Goal: Task Accomplishment & Management: Use online tool/utility

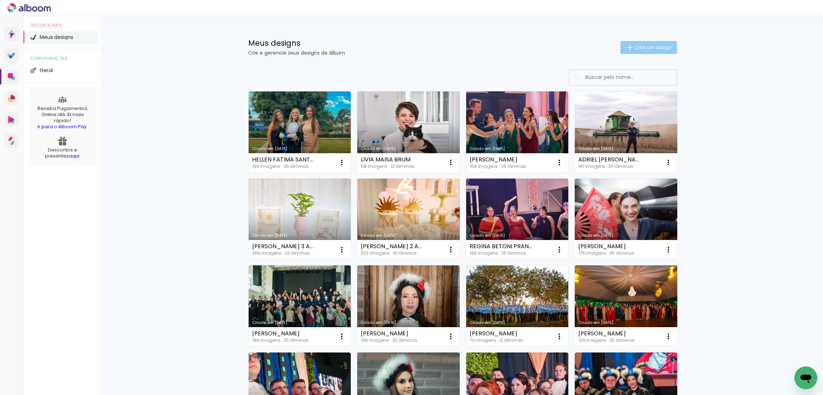
click at [658, 48] on span "Criar um design" at bounding box center [652, 47] width 37 height 5
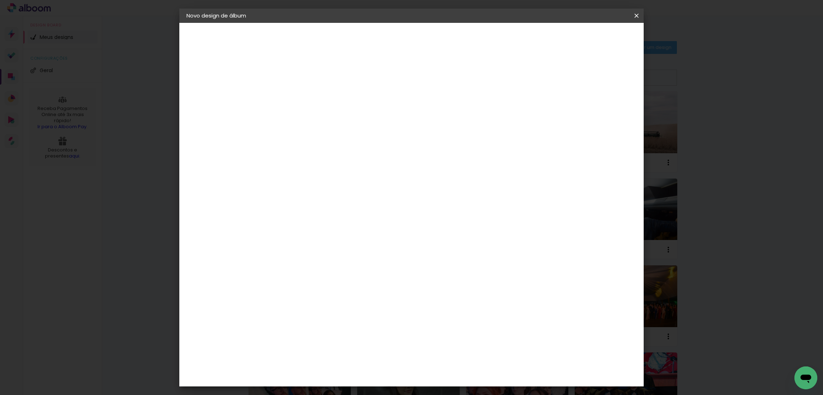
click at [303, 98] on input at bounding box center [303, 95] width 0 height 11
drag, startPoint x: 507, startPoint y: 97, endPoint x: 434, endPoint y: 101, distance: 72.6
click at [303, 101] on input "LIZIANE GAIO - 20X60 #EDITAR" at bounding box center [303, 95] width 0 height 11
type input "[PERSON_NAME]"
type paper-input "[PERSON_NAME]"
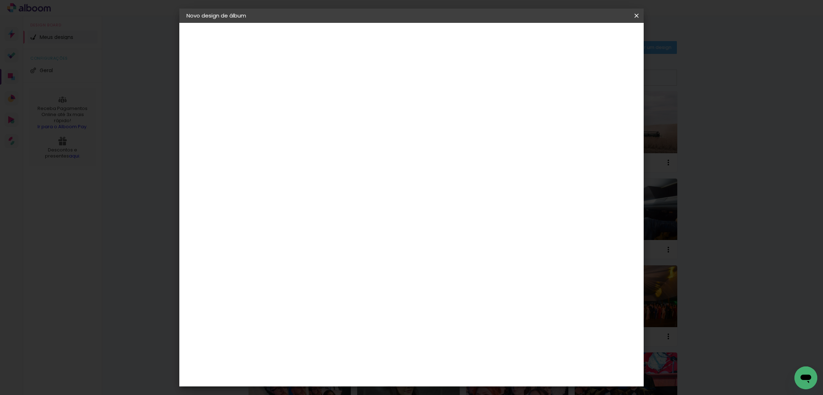
click at [376, 44] on link "Avançar" at bounding box center [357, 38] width 39 height 12
click at [0, 0] on slot "Avançar" at bounding box center [0, 0] width 0 height 0
click at [378, 172] on span "20 × 30 cm" at bounding box center [364, 181] width 26 height 19
click at [0, 0] on slot "Avançar" at bounding box center [0, 0] width 0 height 0
click at [0, 0] on slot "Mostrar sangria" at bounding box center [0, 0] width 0 height 0
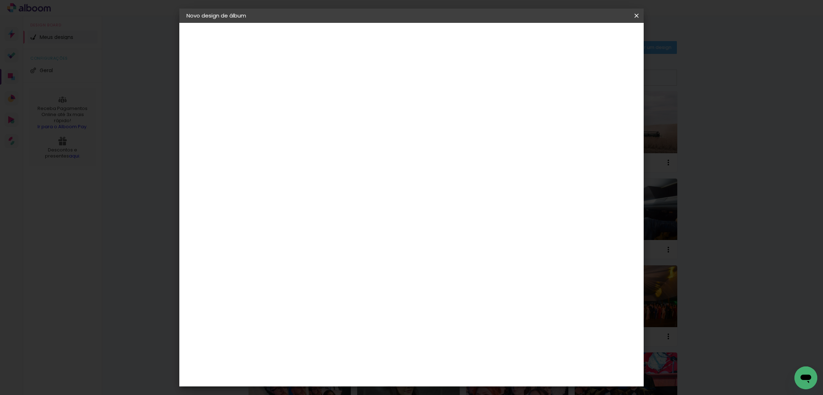
type paper-checkbox "on"
click at [589, 37] on span "Iniciar design" at bounding box center [572, 37] width 32 height 5
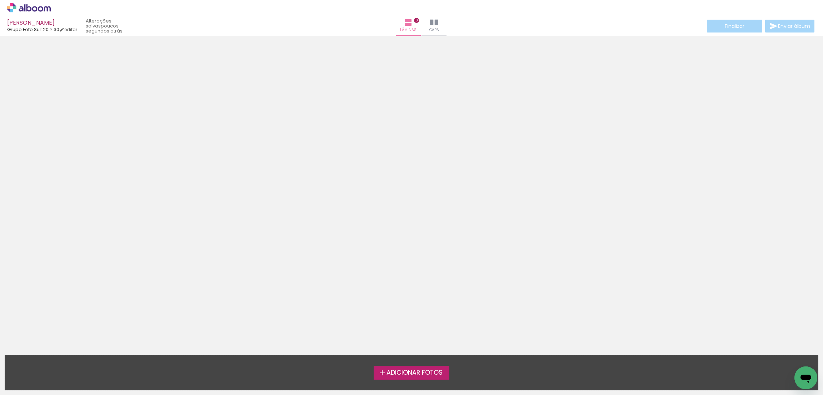
click at [414, 376] on span "Adicionar Fotos" at bounding box center [414, 372] width 56 height 6
click at [0, 0] on input "file" at bounding box center [0, 0] width 0 height 0
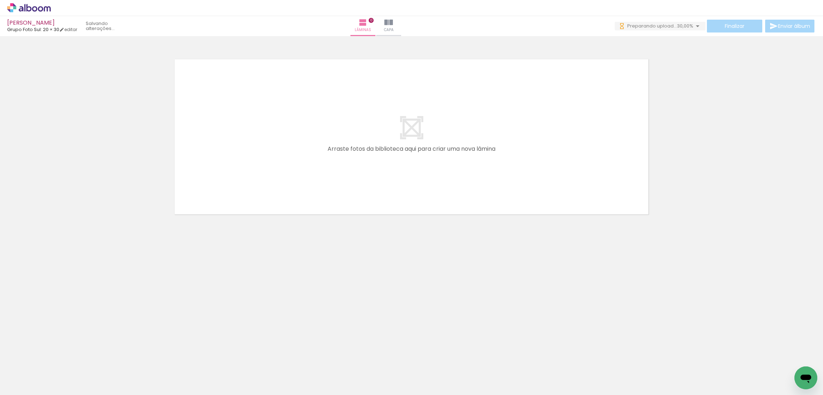
click at [19, 371] on input "Todas as fotos" at bounding box center [19, 373] width 27 height 6
click at [0, 0] on slot "Não utilizadas" at bounding box center [0, 0] width 0 height 0
type input "Não utilizadas"
drag, startPoint x: 514, startPoint y: 373, endPoint x: 519, endPoint y: 136, distance: 237.1
click at [519, 136] on quentale-workspace at bounding box center [411, 197] width 823 height 395
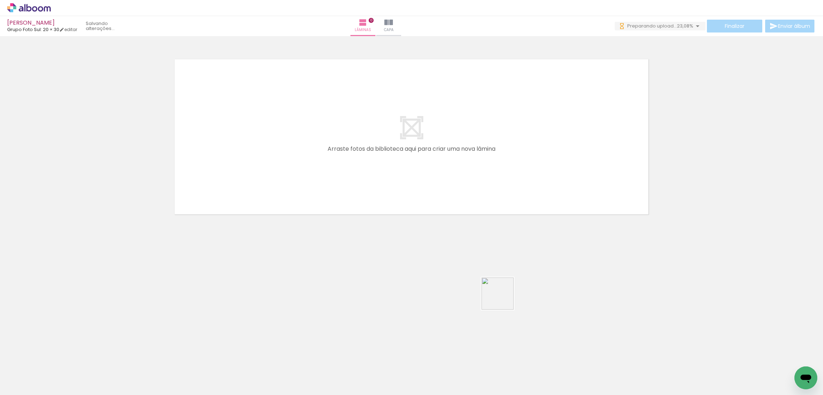
drag, startPoint x: 516, startPoint y: 374, endPoint x: 513, endPoint y: 366, distance: 7.8
click at [493, 131] on quentale-workspace at bounding box center [411, 197] width 823 height 395
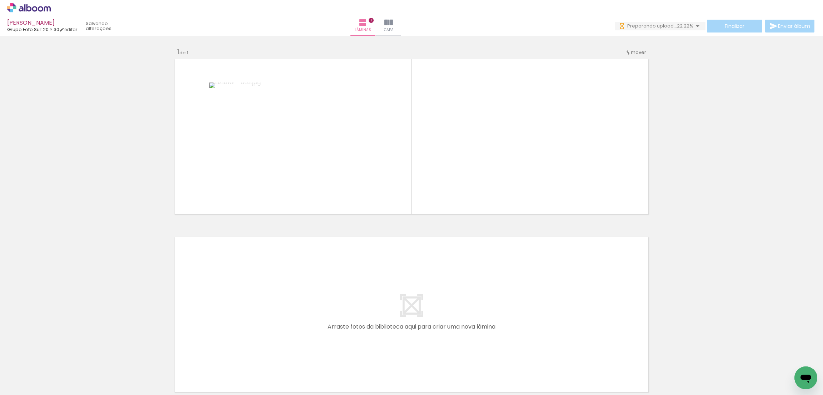
drag, startPoint x: 518, startPoint y: 375, endPoint x: 517, endPoint y: 343, distance: 32.1
click at [524, 118] on quentale-workspace at bounding box center [411, 197] width 823 height 395
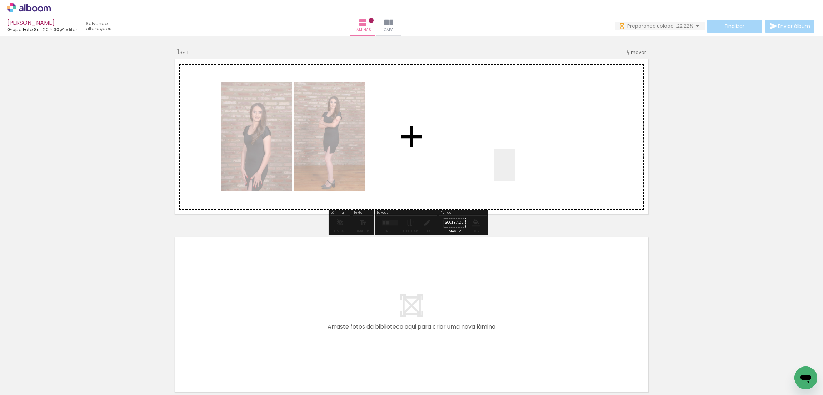
drag, startPoint x: 515, startPoint y: 170, endPoint x: 515, endPoint y: 165, distance: 5.0
click at [515, 165] on quentale-workspace at bounding box center [411, 197] width 823 height 395
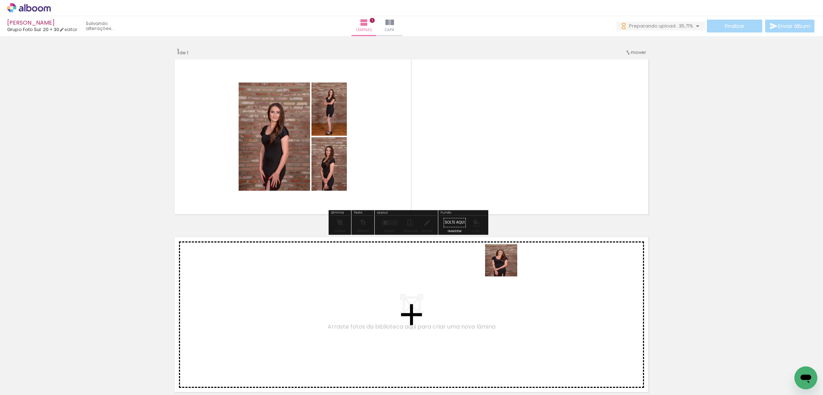
drag, startPoint x: 506, startPoint y: 266, endPoint x: 497, endPoint y: 152, distance: 113.6
click at [489, 105] on quentale-workspace at bounding box center [411, 197] width 823 height 395
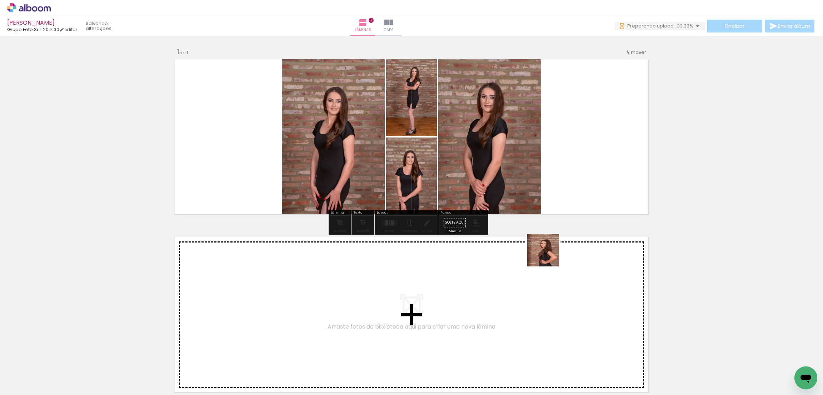
drag, startPoint x: 517, startPoint y: 365, endPoint x: 569, endPoint y: 171, distance: 200.3
click at [571, 165] on quentale-workspace at bounding box center [411, 197] width 823 height 395
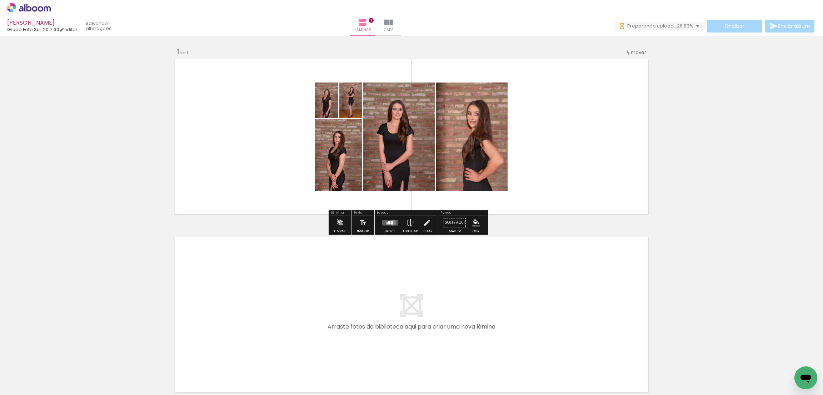
click at [391, 222] on quentale-layouter at bounding box center [389, 222] width 16 height 5
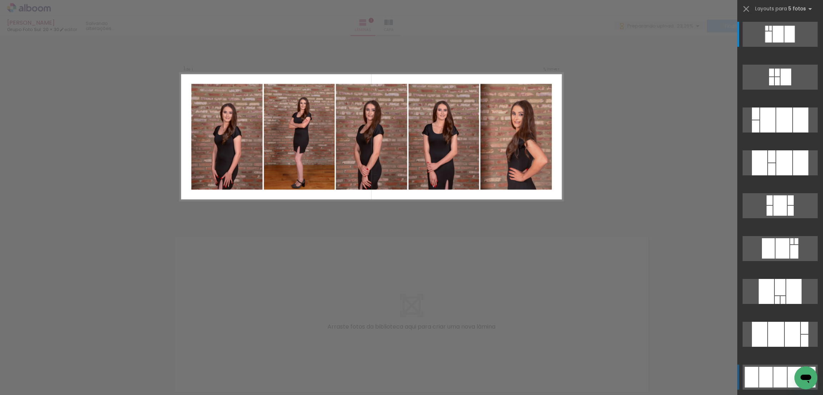
click at [773, 377] on div at bounding box center [780, 377] width 14 height 21
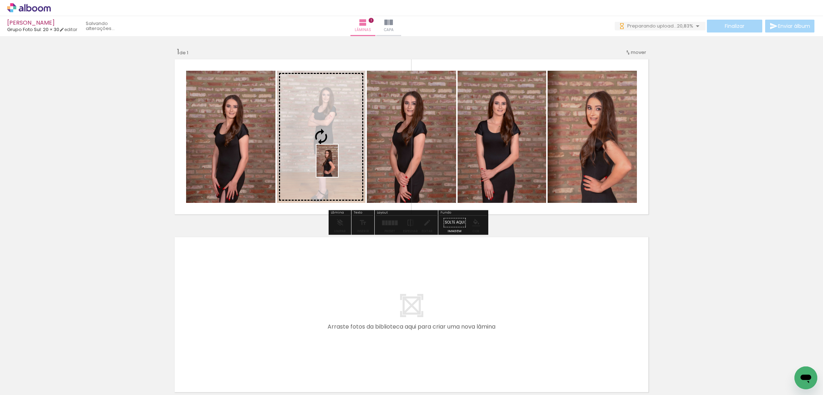
drag, startPoint x: 520, startPoint y: 377, endPoint x: 337, endPoint y: 166, distance: 279.7
click at [337, 166] on quentale-workspace at bounding box center [411, 197] width 823 height 395
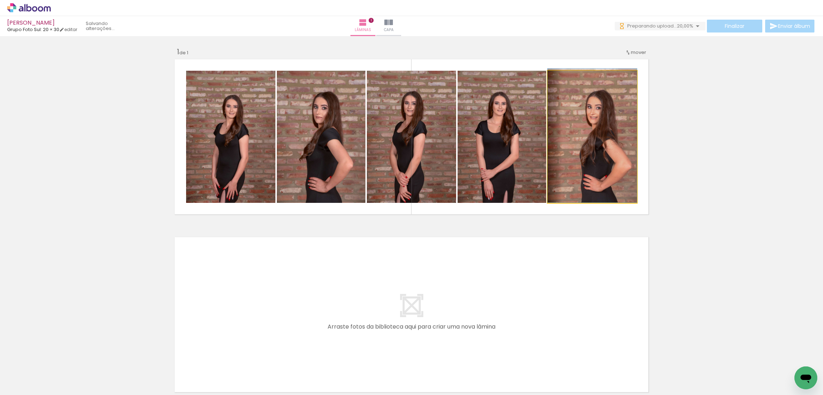
drag, startPoint x: 588, startPoint y: 172, endPoint x: 411, endPoint y: 154, distance: 177.7
click at [0, 0] on slot at bounding box center [0, 0] width 0 height 0
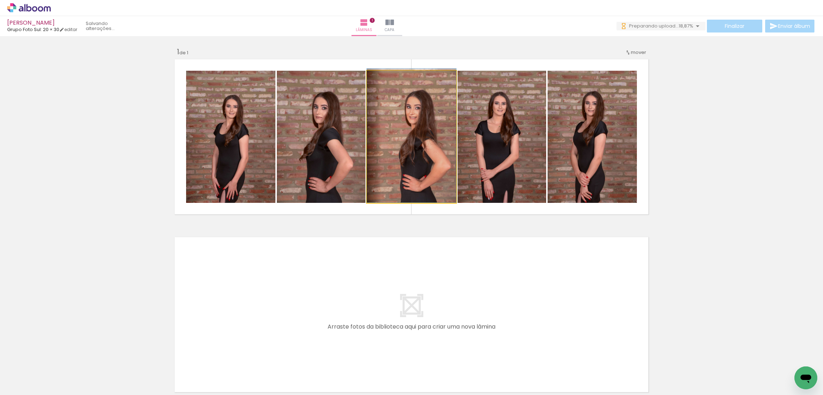
drag, startPoint x: 406, startPoint y: 152, endPoint x: 389, endPoint y: 149, distance: 16.7
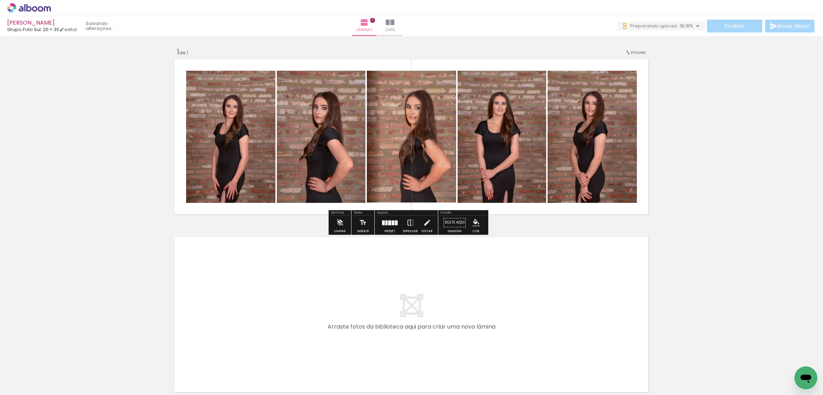
drag, startPoint x: 513, startPoint y: 369, endPoint x: 517, endPoint y: 386, distance: 17.3
click at [516, 307] on quentale-workspace at bounding box center [411, 197] width 823 height 395
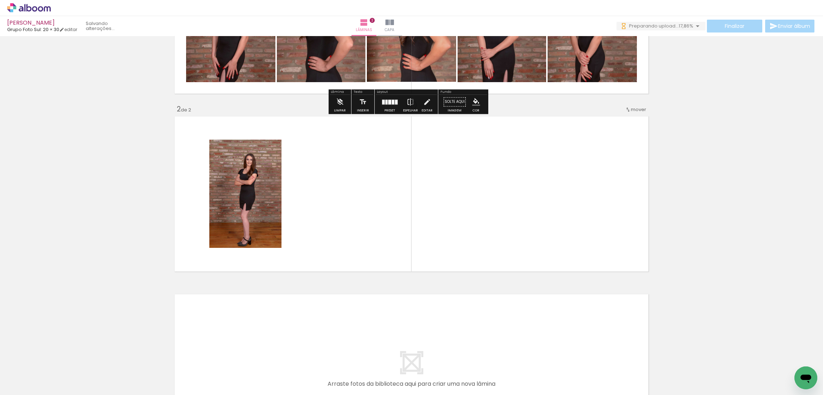
scroll to position [121, 0]
drag, startPoint x: 512, startPoint y: 371, endPoint x: 516, endPoint y: 364, distance: 8.0
click at [516, 197] on quentale-workspace at bounding box center [411, 197] width 823 height 395
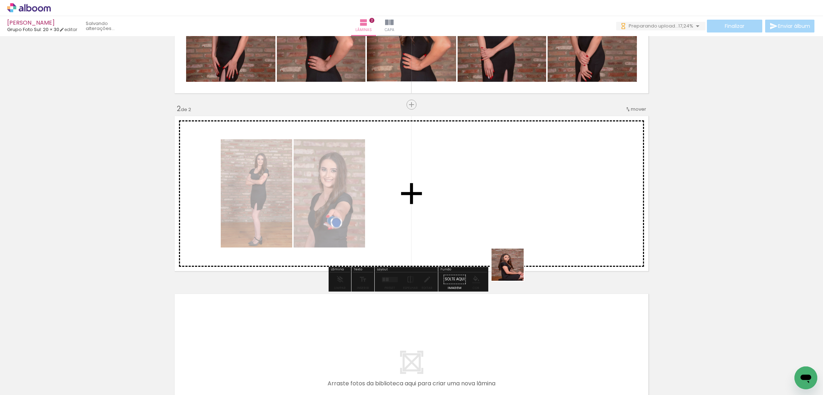
drag, startPoint x: 513, startPoint y: 270, endPoint x: 535, endPoint y: 243, distance: 35.0
click at [513, 230] on quentale-workspace at bounding box center [411, 197] width 823 height 395
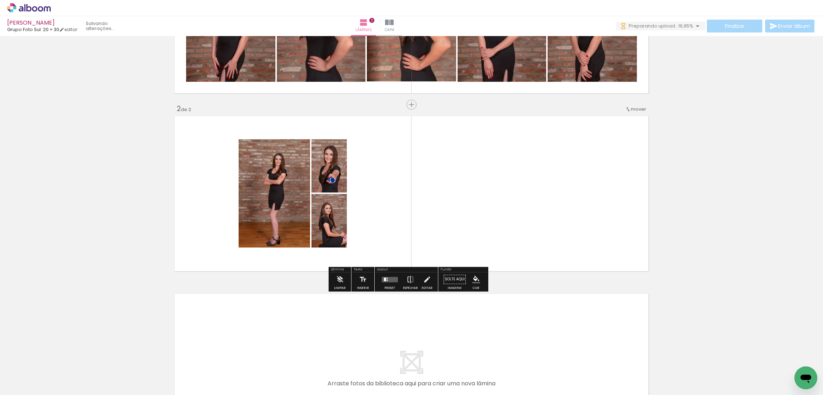
scroll to position [14, 0]
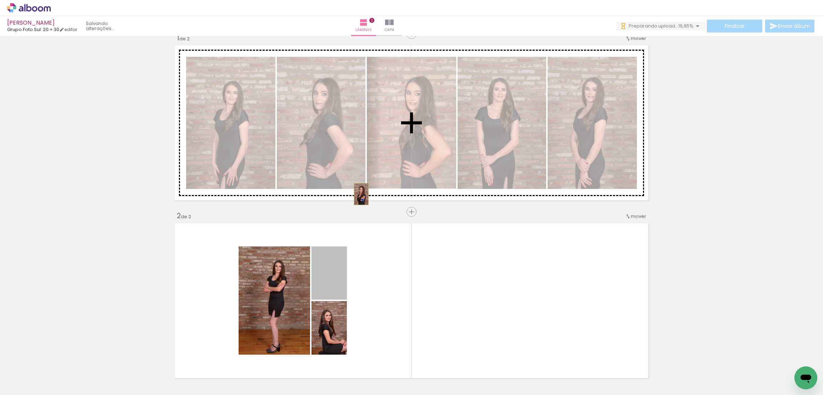
drag, startPoint x: 325, startPoint y: 275, endPoint x: 357, endPoint y: 194, distance: 86.8
click at [357, 194] on div "Inserir lâmina 1 de 2 Inserir lâmina 2 de 2" at bounding box center [411, 292] width 823 height 534
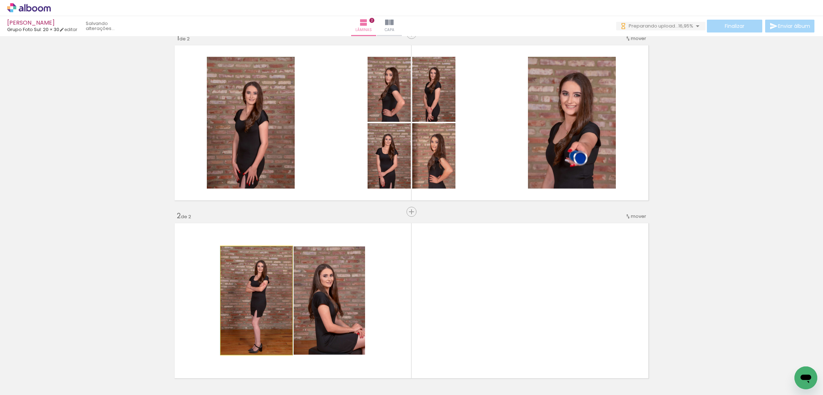
drag, startPoint x: 264, startPoint y: 286, endPoint x: 286, endPoint y: 268, distance: 27.7
click at [346, 106] on div "Inserir lâmina 1 de 2 Inserir lâmina 2 de 2" at bounding box center [411, 292] width 823 height 534
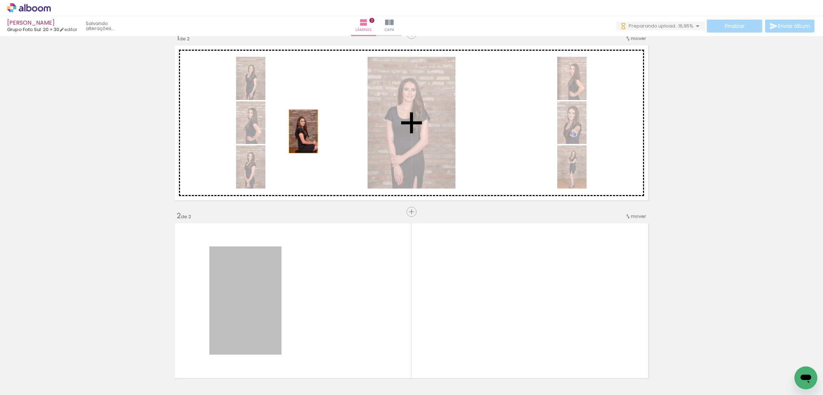
drag, startPoint x: 263, startPoint y: 286, endPoint x: 305, endPoint y: 125, distance: 166.2
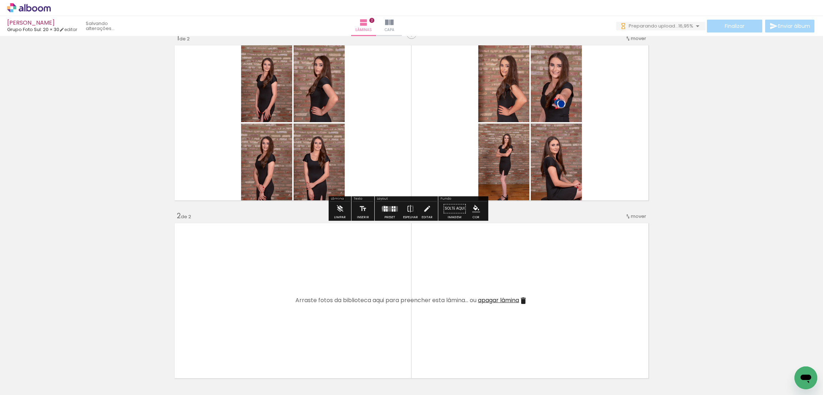
click at [383, 208] on div at bounding box center [383, 207] width 1 height 2
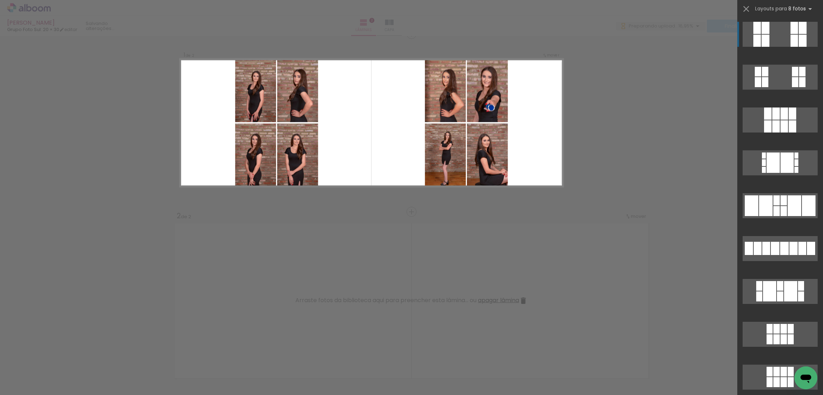
scroll to position [0, 0]
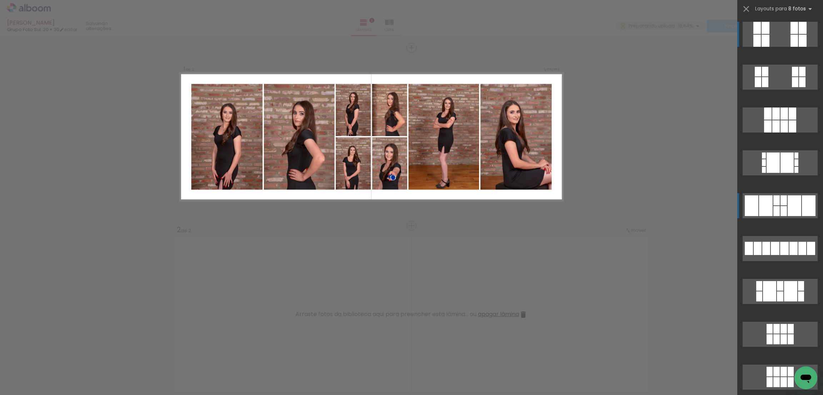
click at [775, 202] on div at bounding box center [776, 200] width 6 height 10
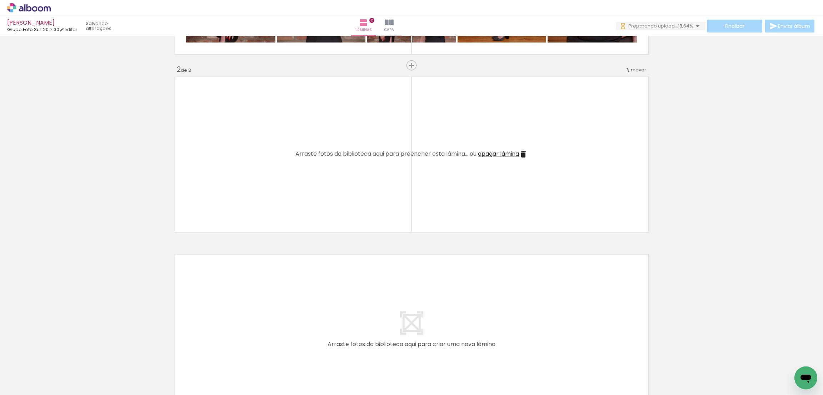
scroll to position [107, 0]
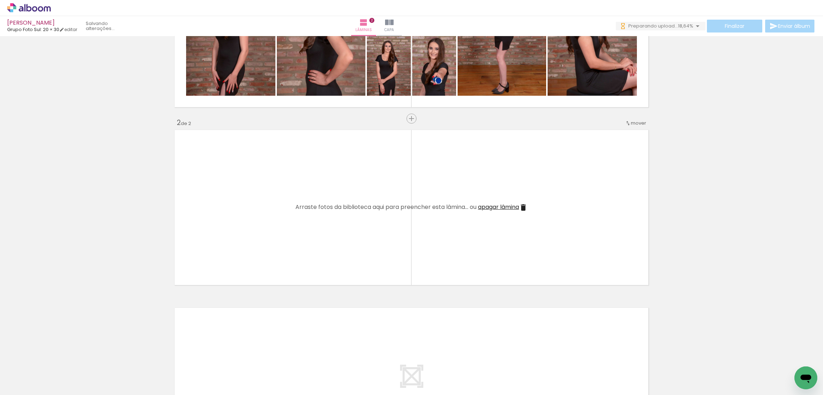
drag, startPoint x: 517, startPoint y: 367, endPoint x: 522, endPoint y: 258, distance: 109.7
click at [522, 195] on quentale-workspace at bounding box center [411, 197] width 823 height 395
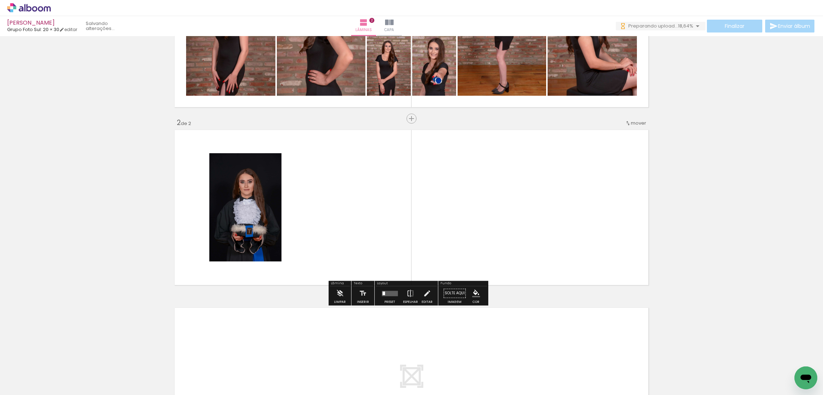
drag, startPoint x: 513, startPoint y: 361, endPoint x: 521, endPoint y: 261, distance: 99.6
click at [522, 227] on quentale-workspace at bounding box center [411, 197] width 823 height 395
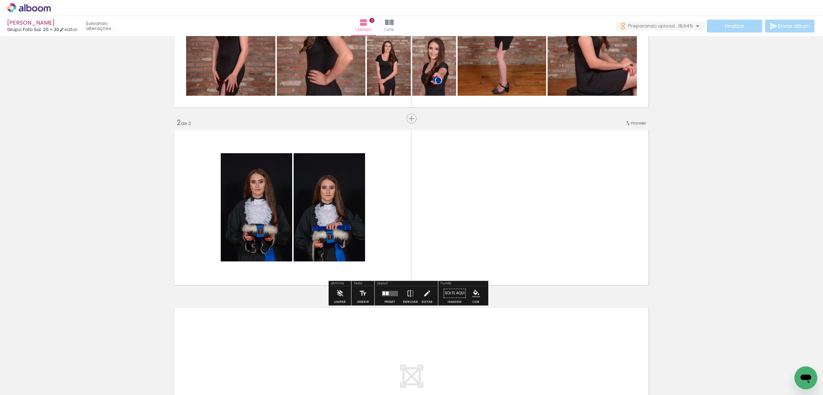
drag, startPoint x: 517, startPoint y: 358, endPoint x: 516, endPoint y: 351, distance: 6.8
click at [529, 235] on quentale-workspace at bounding box center [411, 197] width 823 height 395
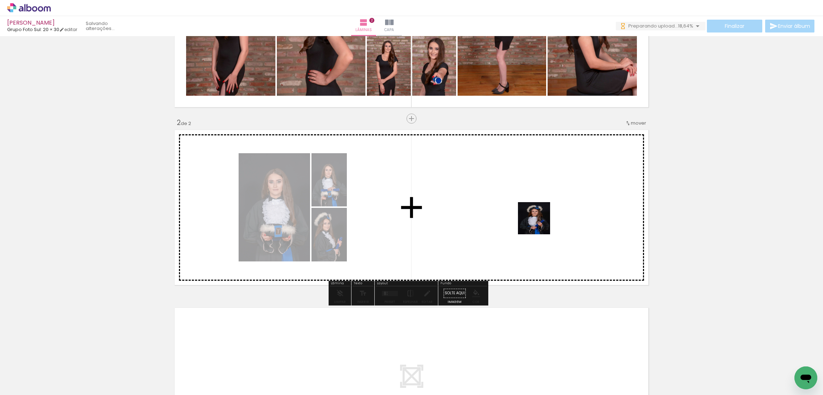
drag, startPoint x: 518, startPoint y: 370, endPoint x: 534, endPoint y: 333, distance: 40.5
click at [539, 208] on quentale-workspace at bounding box center [411, 197] width 823 height 395
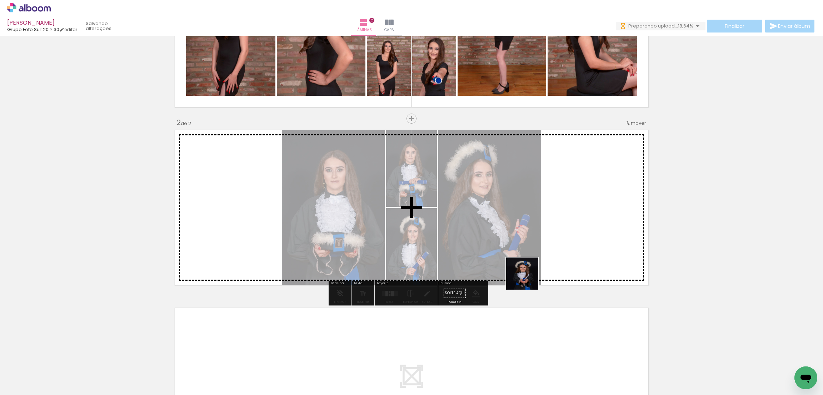
drag, startPoint x: 523, startPoint y: 368, endPoint x: 517, endPoint y: 375, distance: 8.8
click at [528, 275] on quentale-workspace at bounding box center [411, 197] width 823 height 395
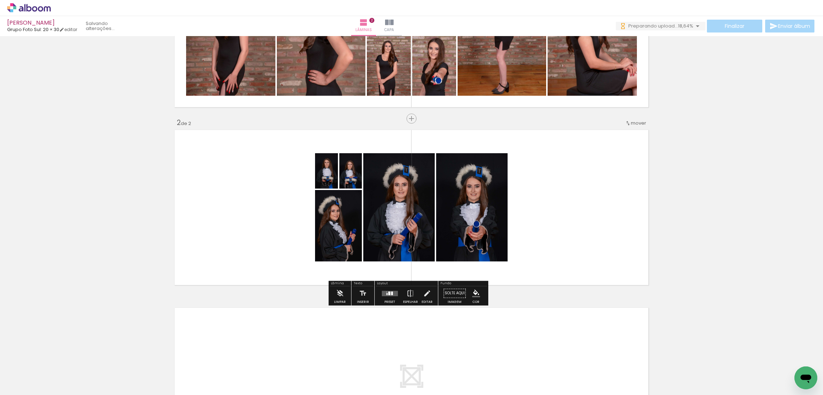
drag, startPoint x: 524, startPoint y: 369, endPoint x: 537, endPoint y: 230, distance: 139.8
click at [537, 230] on quentale-workspace at bounding box center [411, 197] width 823 height 395
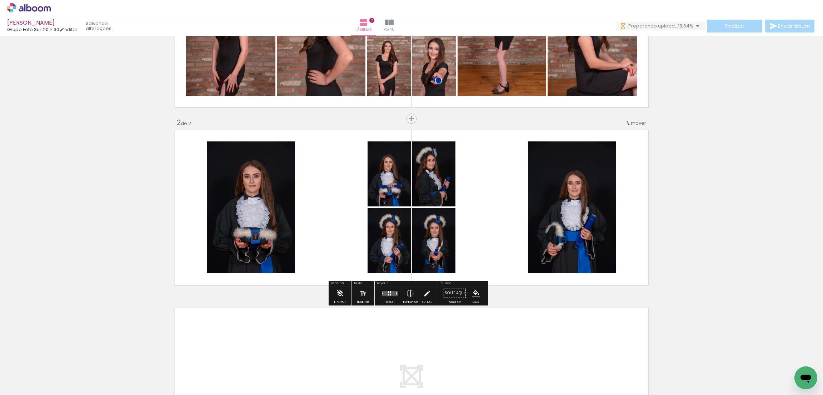
click at [393, 296] on quentale-layouter at bounding box center [389, 293] width 16 height 5
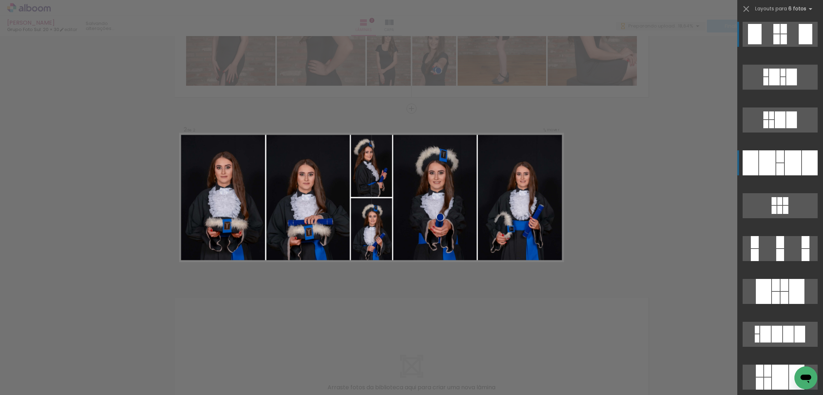
scroll to position [121, 0]
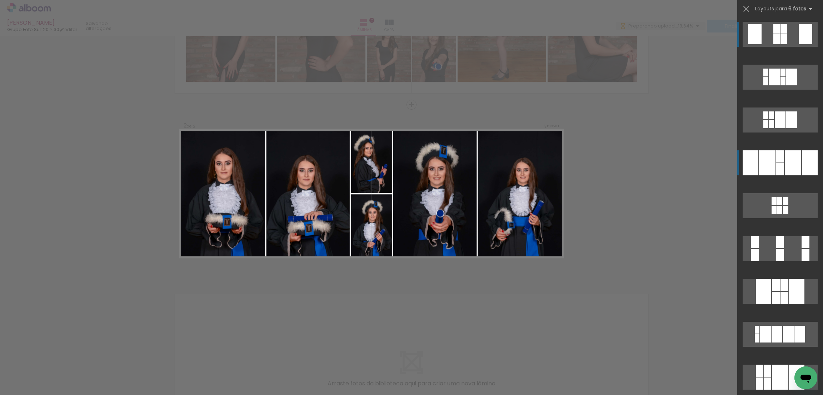
click at [789, 158] on div at bounding box center [792, 162] width 16 height 25
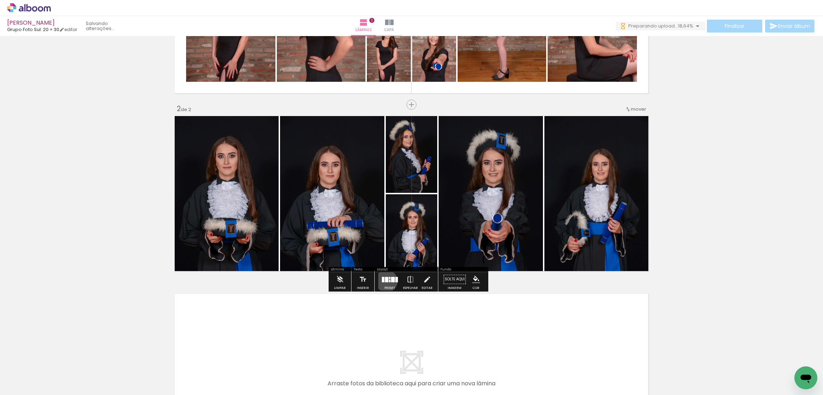
click at [384, 281] on div at bounding box center [385, 279] width 3 height 5
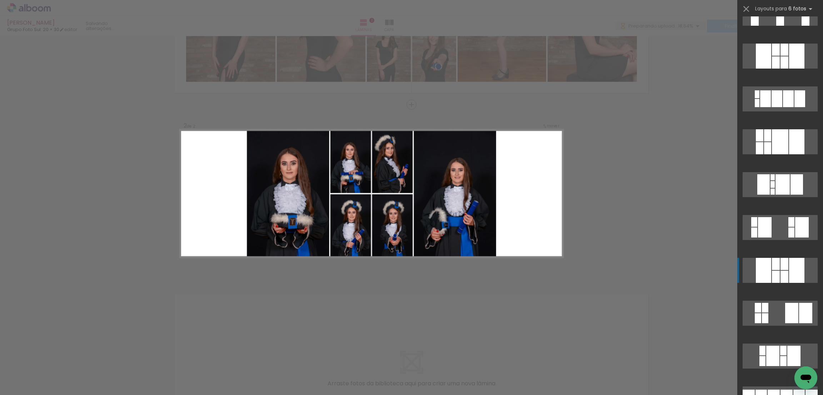
scroll to position [289, 0]
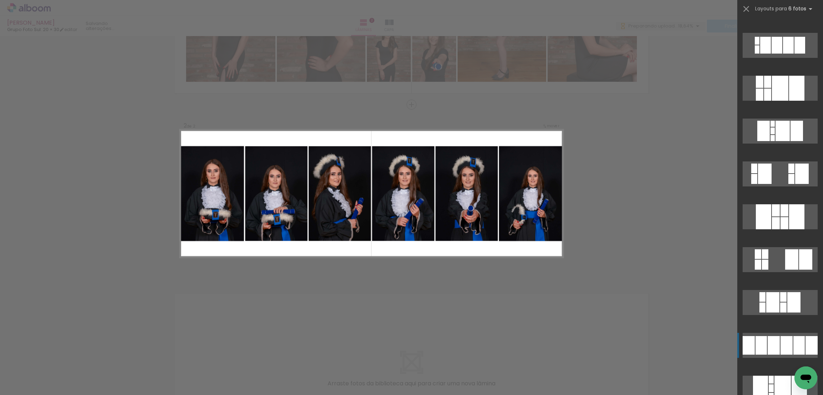
click at [784, 345] on div at bounding box center [786, 345] width 12 height 19
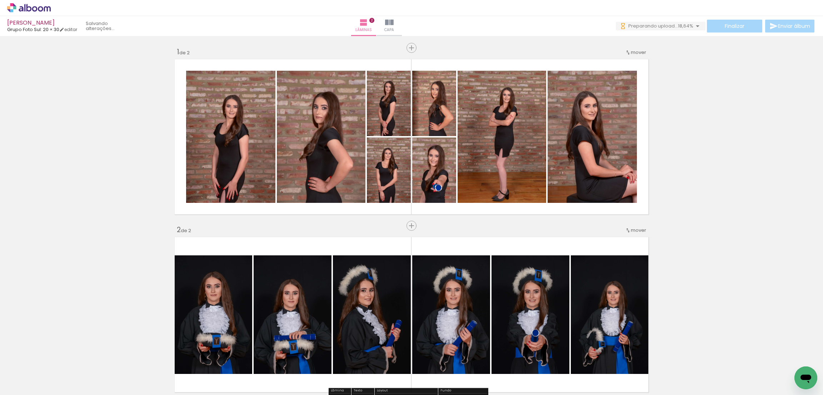
scroll to position [214, 0]
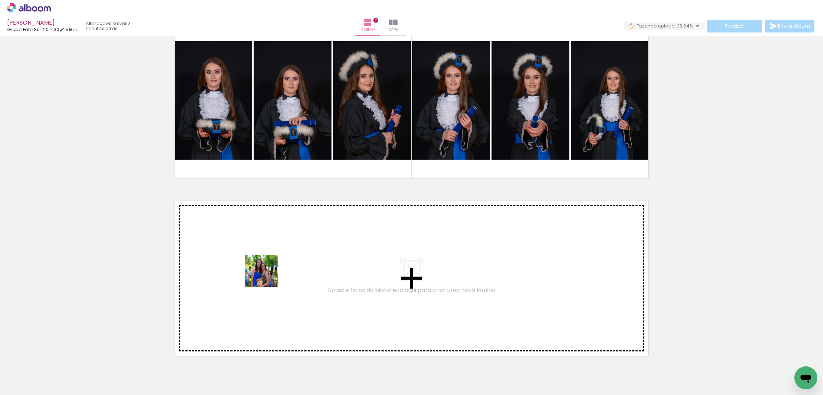
drag, startPoint x: 240, startPoint y: 296, endPoint x: 100, endPoint y: 384, distance: 165.2
click at [269, 274] on quentale-workspace at bounding box center [411, 197] width 823 height 395
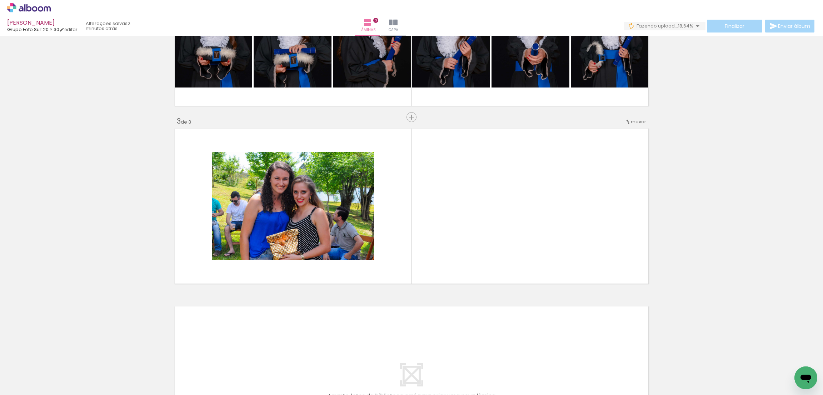
scroll to position [299, 0]
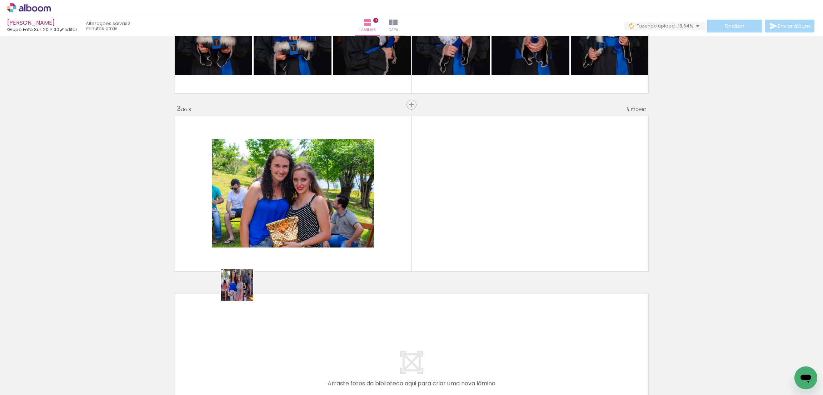
drag, startPoint x: 124, startPoint y: 367, endPoint x: 204, endPoint y: 308, distance: 99.6
click at [409, 224] on quentale-workspace at bounding box center [411, 197] width 823 height 395
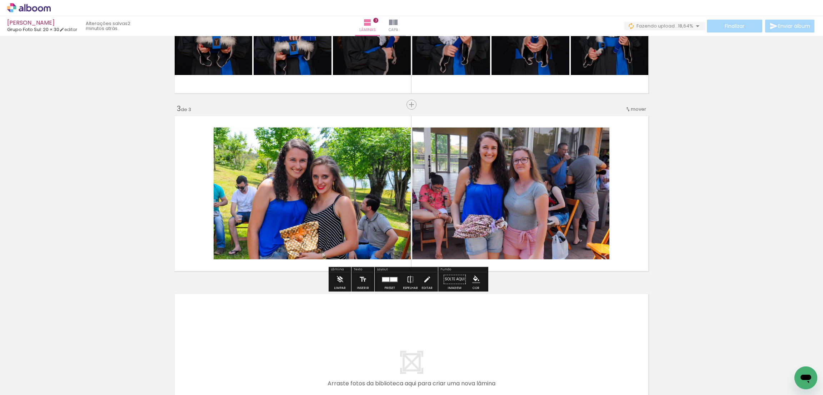
drag, startPoint x: 78, startPoint y: 377, endPoint x: 205, endPoint y: 289, distance: 153.7
click at [303, 199] on quentale-workspace at bounding box center [411, 197] width 823 height 395
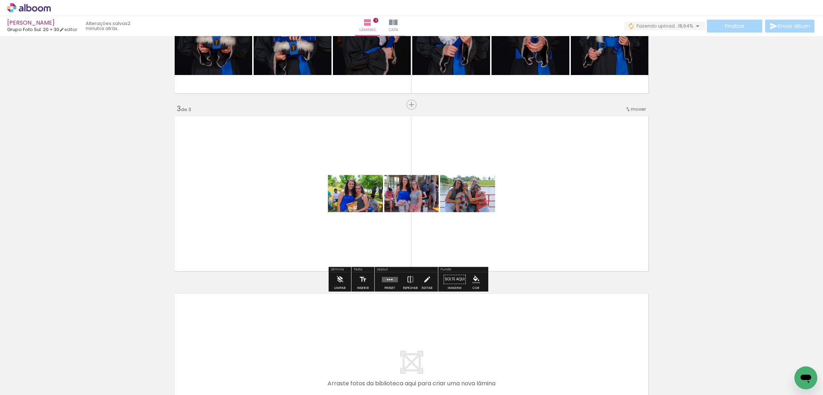
drag, startPoint x: 83, startPoint y: 365, endPoint x: 297, endPoint y: 246, distance: 245.0
click at [264, 257] on quentale-workspace at bounding box center [411, 197] width 823 height 395
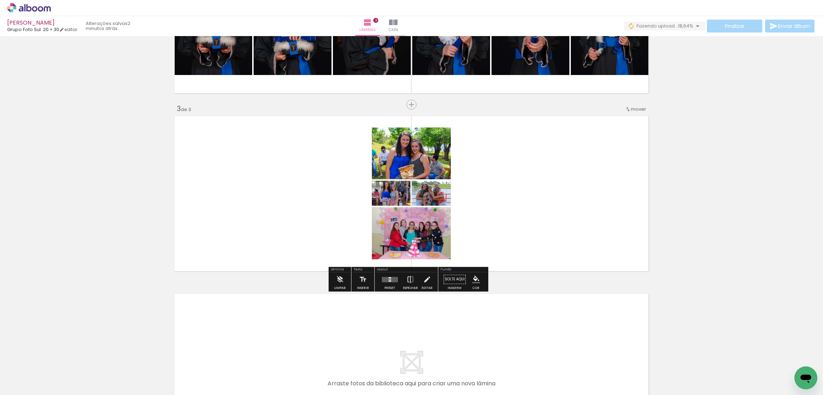
click at [388, 280] on div at bounding box center [389, 280] width 2 height 1
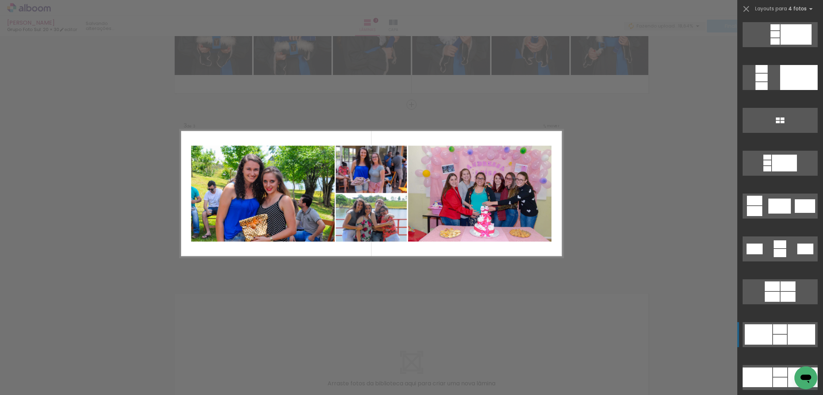
scroll to position [1124, 0]
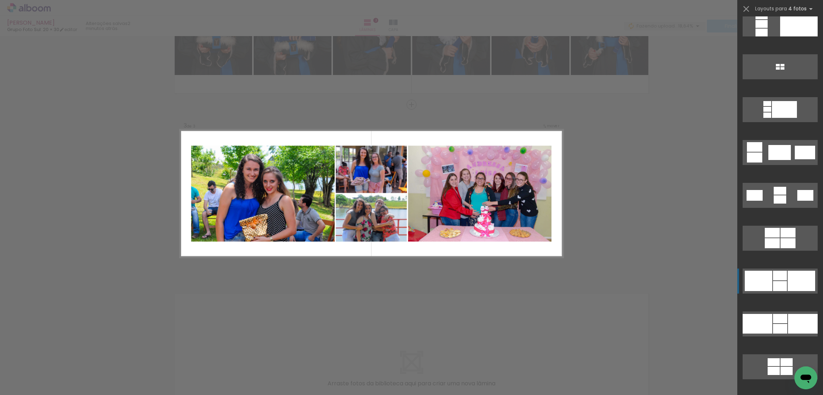
click at [787, 285] on div at bounding box center [800, 281] width 27 height 20
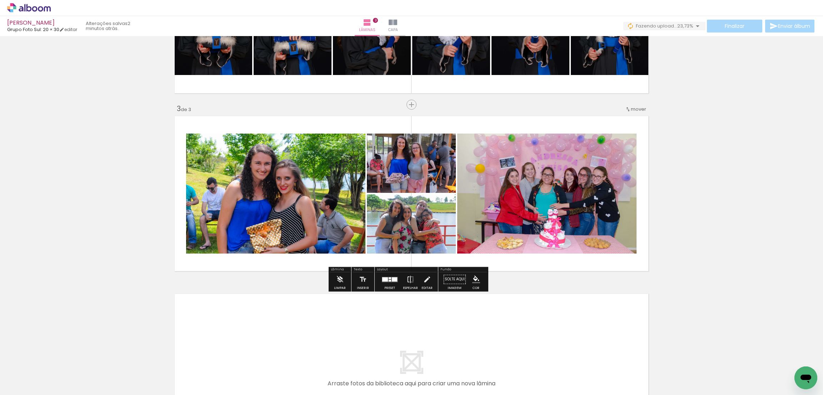
scroll to position [352, 0]
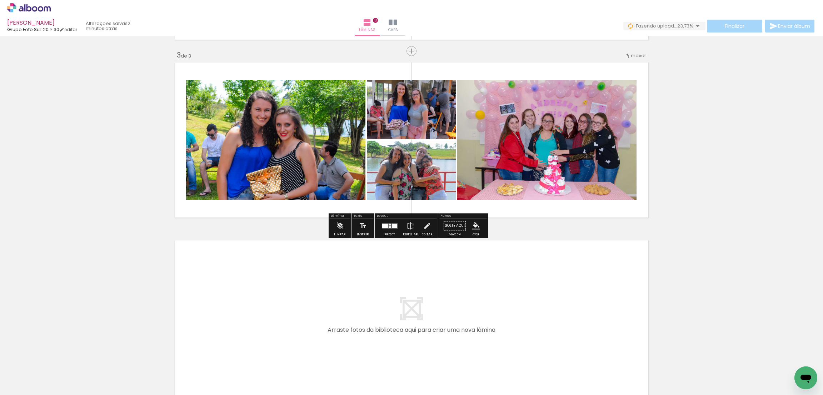
drag, startPoint x: 303, startPoint y: 155, endPoint x: 268, endPoint y: 142, distance: 36.9
click at [0, 0] on slot at bounding box center [0, 0] width 0 height 0
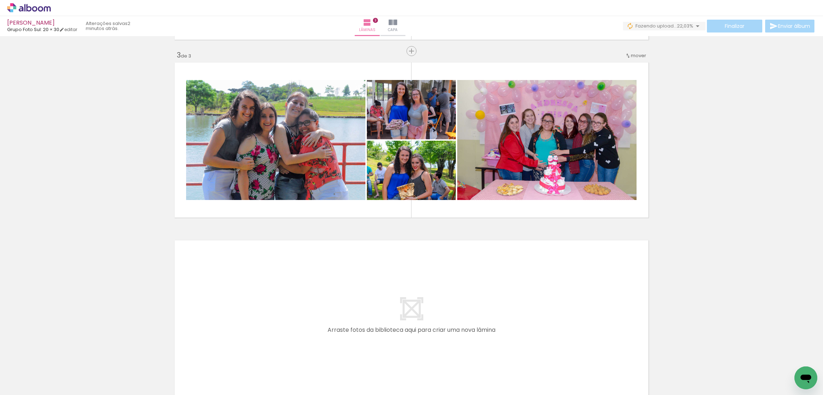
drag, startPoint x: 363, startPoint y: 376, endPoint x: 349, endPoint y: 356, distance: 24.5
click at [357, 320] on quentale-workspace at bounding box center [411, 197] width 823 height 395
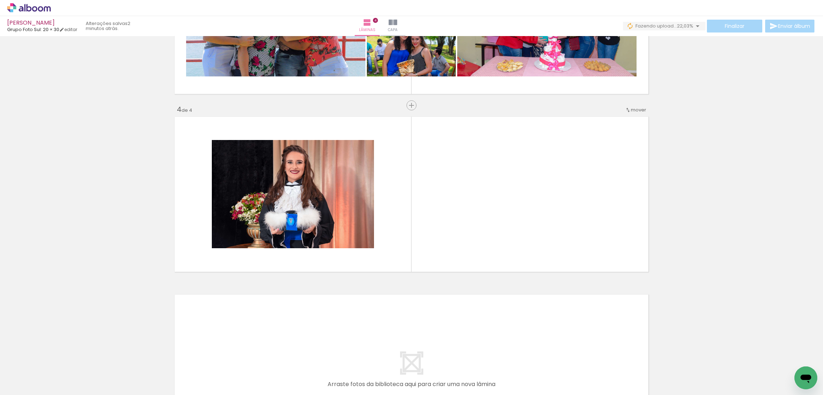
scroll to position [477, 0]
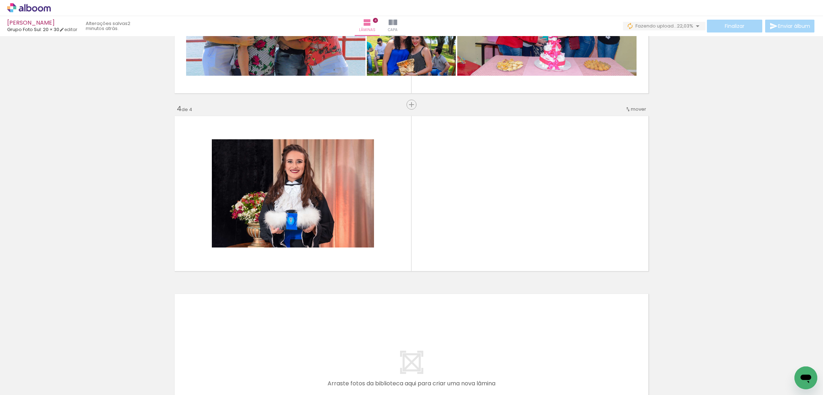
drag, startPoint x: 354, startPoint y: 365, endPoint x: 376, endPoint y: 306, distance: 62.7
click at [392, 232] on quentale-workspace at bounding box center [411, 197] width 823 height 395
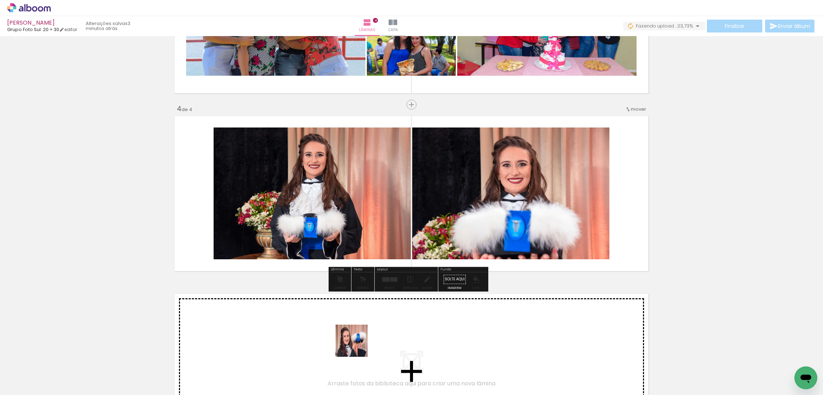
drag, startPoint x: 356, startPoint y: 364, endPoint x: 369, endPoint y: 225, distance: 140.5
click at [368, 227] on quentale-workspace at bounding box center [411, 197] width 823 height 395
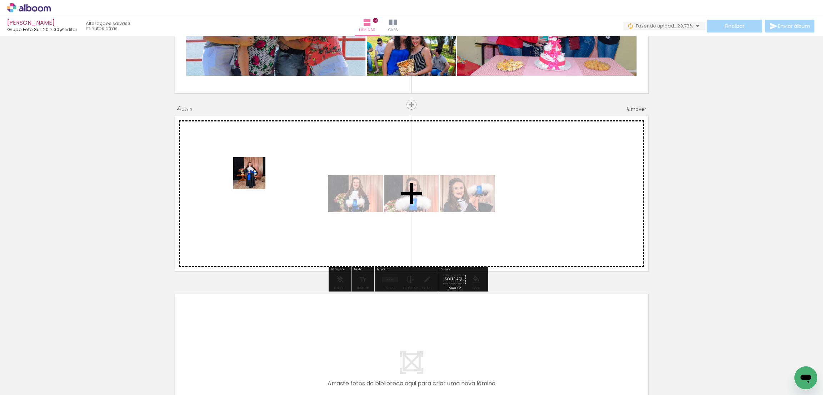
drag, startPoint x: 349, startPoint y: 335, endPoint x: 349, endPoint y: 265, distance: 69.3
click at [254, 176] on quentale-workspace at bounding box center [411, 197] width 823 height 395
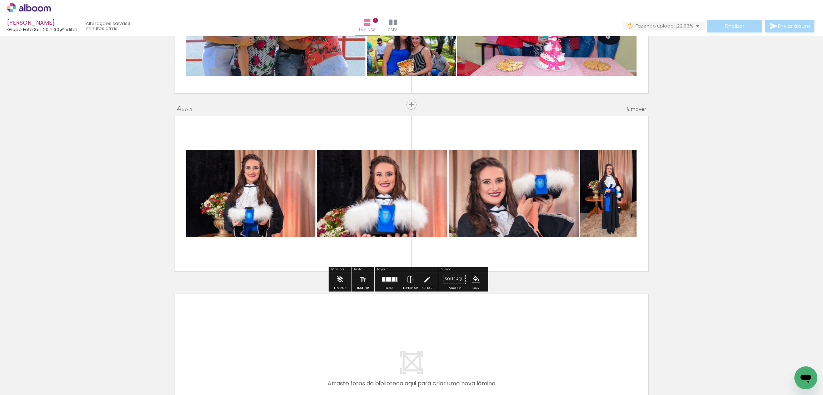
click at [393, 279] on quentale-layouter at bounding box center [389, 279] width 16 height 5
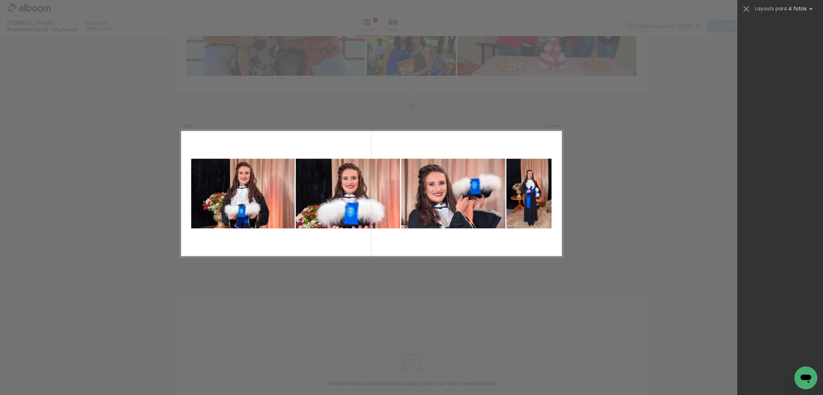
scroll to position [0, 0]
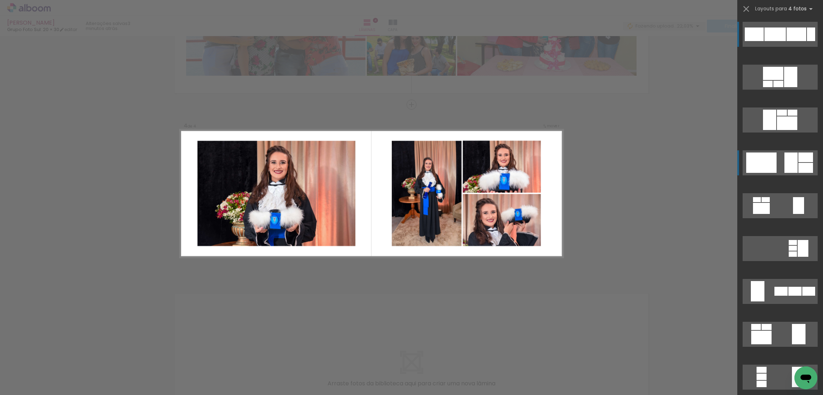
click at [761, 157] on div at bounding box center [761, 162] width 30 height 20
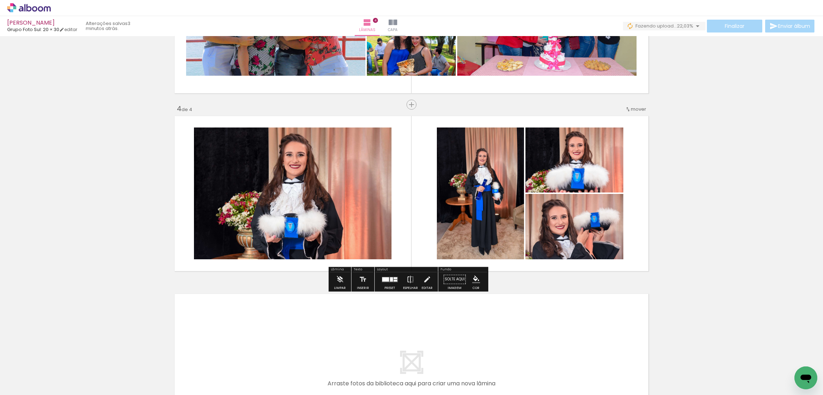
scroll to position [530, 0]
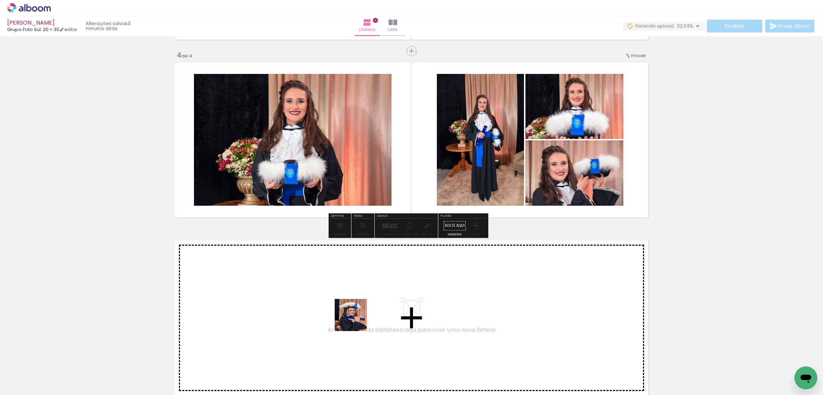
drag, startPoint x: 354, startPoint y: 367, endPoint x: 362, endPoint y: 383, distance: 18.2
click at [356, 315] on quentale-workspace at bounding box center [411, 197] width 823 height 395
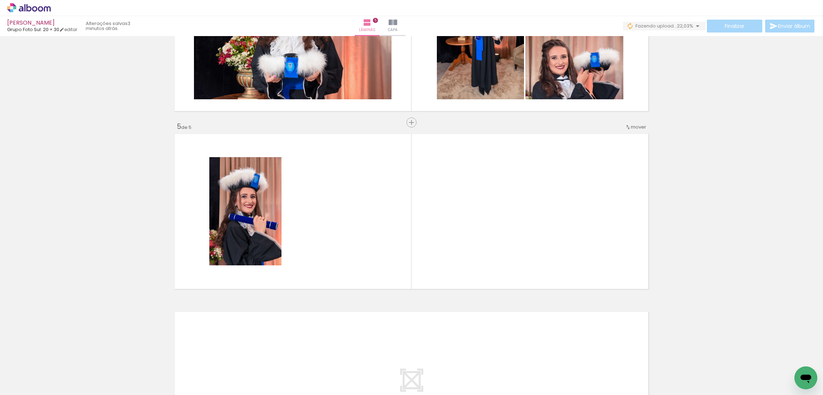
scroll to position [654, 0]
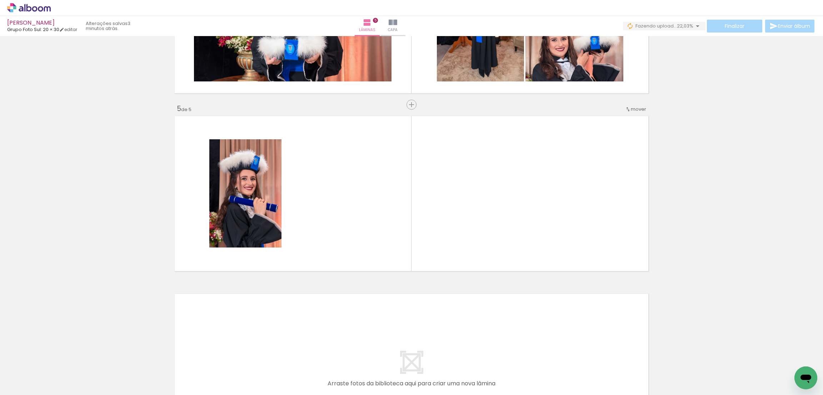
drag, startPoint x: 365, startPoint y: 369, endPoint x: 348, endPoint y: 347, distance: 28.6
click at [378, 172] on quentale-workspace at bounding box center [411, 197] width 823 height 395
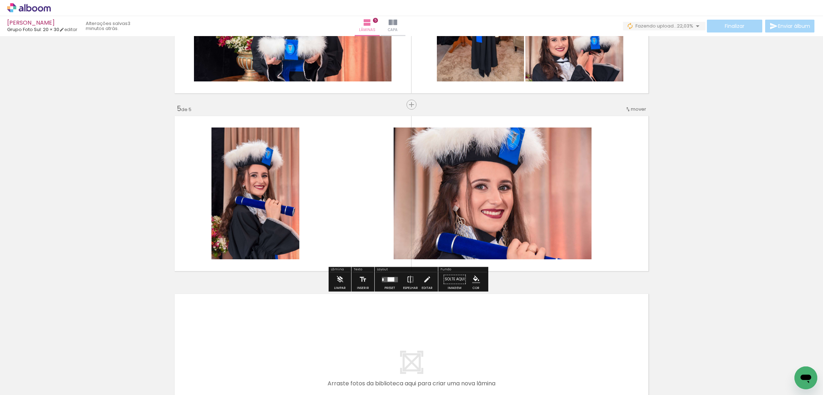
drag, startPoint x: 354, startPoint y: 378, endPoint x: 400, endPoint y: 305, distance: 85.7
click at [359, 212] on quentale-workspace at bounding box center [411, 197] width 823 height 395
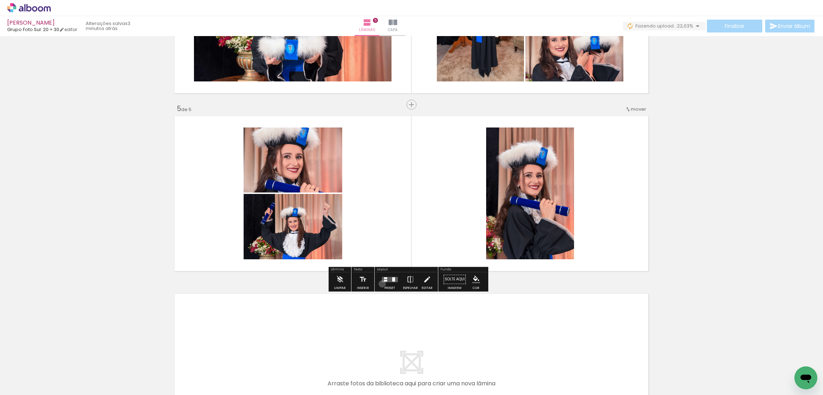
click at [380, 283] on div at bounding box center [389, 279] width 19 height 14
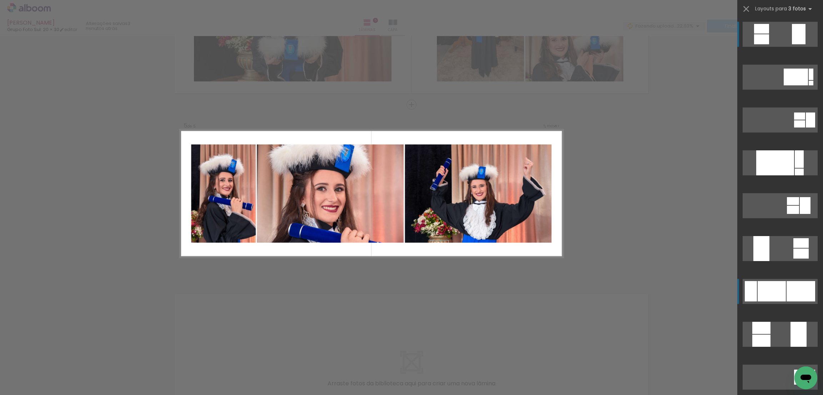
click at [751, 298] on div at bounding box center [750, 291] width 12 height 20
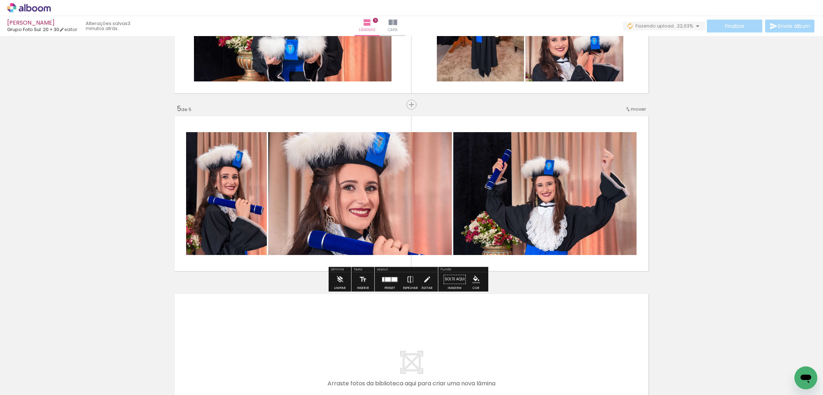
scroll to position [761, 0]
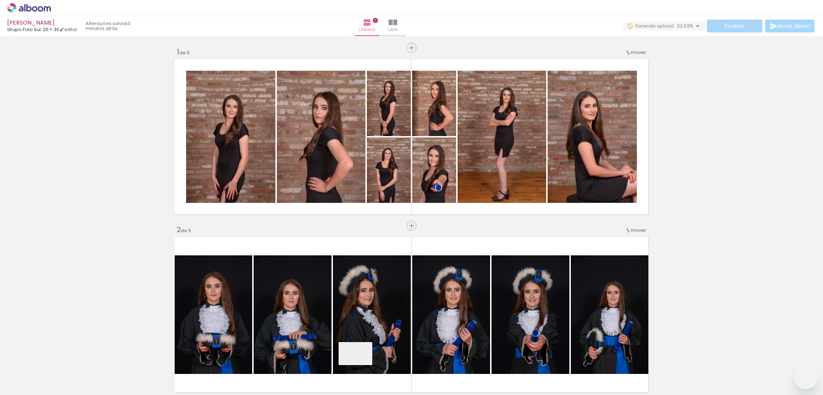
click at [361, 278] on quentale-workspace at bounding box center [411, 197] width 823 height 395
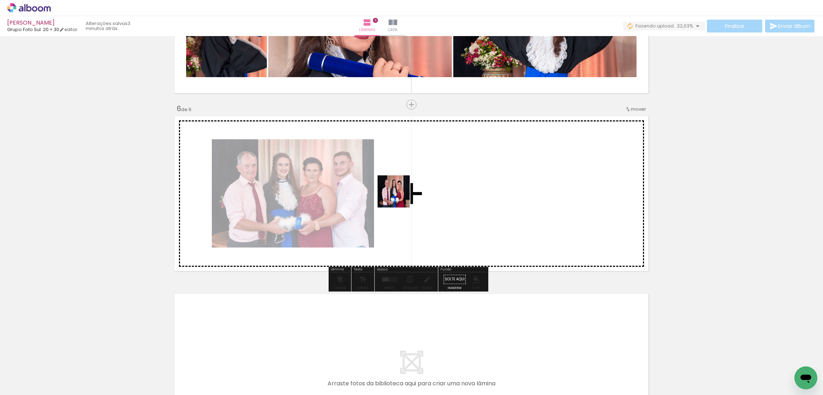
drag, startPoint x: 363, startPoint y: 354, endPoint x: 391, endPoint y: 242, distance: 115.3
click at [399, 196] on quentale-workspace at bounding box center [411, 197] width 823 height 395
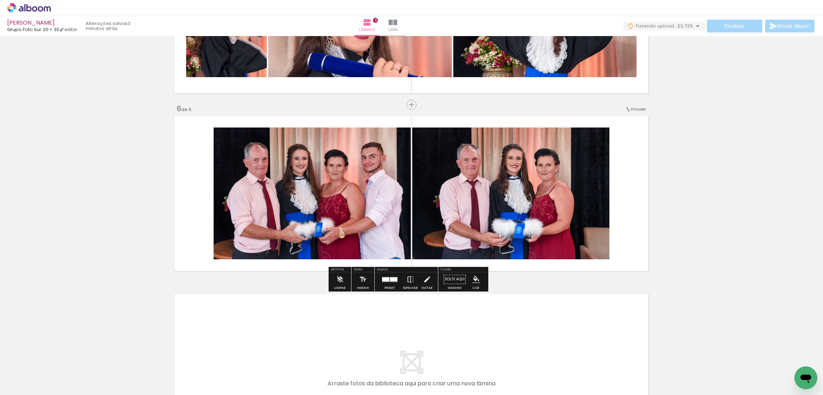
drag, startPoint x: 350, startPoint y: 366, endPoint x: 341, endPoint y: 341, distance: 27.2
click at [348, 236] on quentale-workspace at bounding box center [411, 197] width 823 height 395
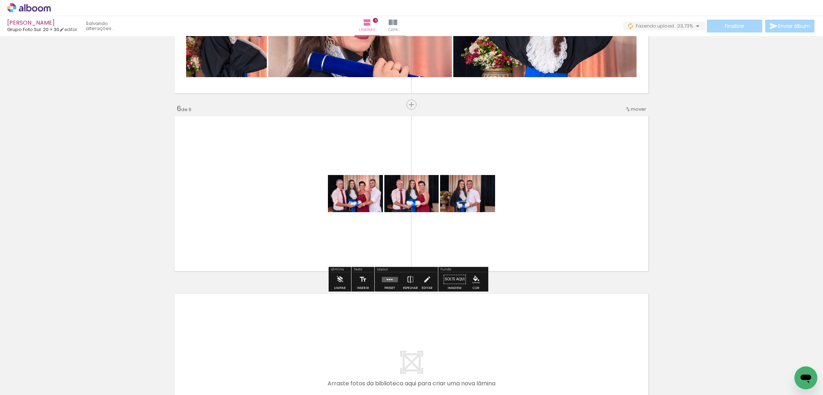
drag, startPoint x: 351, startPoint y: 371, endPoint x: 354, endPoint y: 257, distance: 114.7
click at [354, 210] on quentale-workspace at bounding box center [411, 197] width 823 height 395
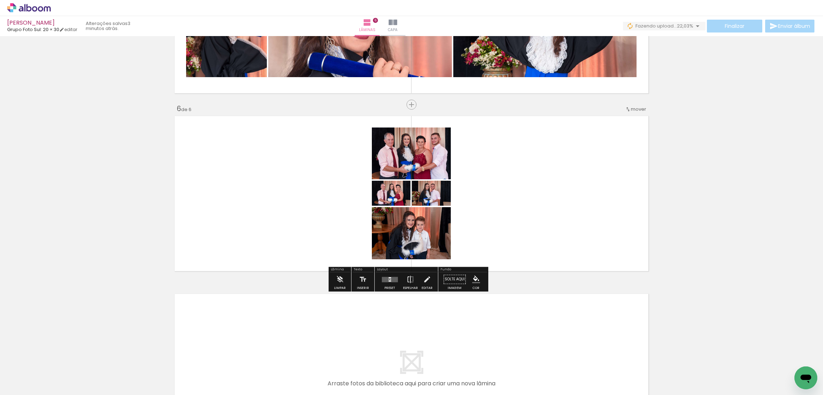
drag, startPoint x: 361, startPoint y: 354, endPoint x: 341, endPoint y: 313, distance: 46.0
click at [343, 245] on quentale-workspace at bounding box center [411, 197] width 823 height 395
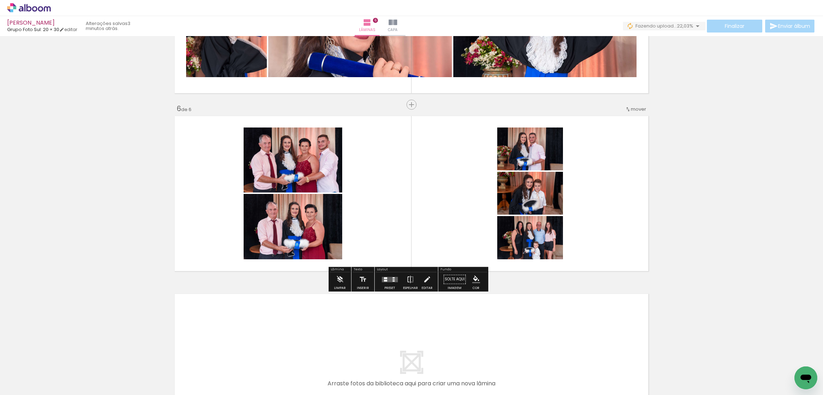
drag, startPoint x: 350, startPoint y: 360, endPoint x: 380, endPoint y: 212, distance: 150.8
click at [363, 251] on quentale-workspace at bounding box center [411, 197] width 823 height 395
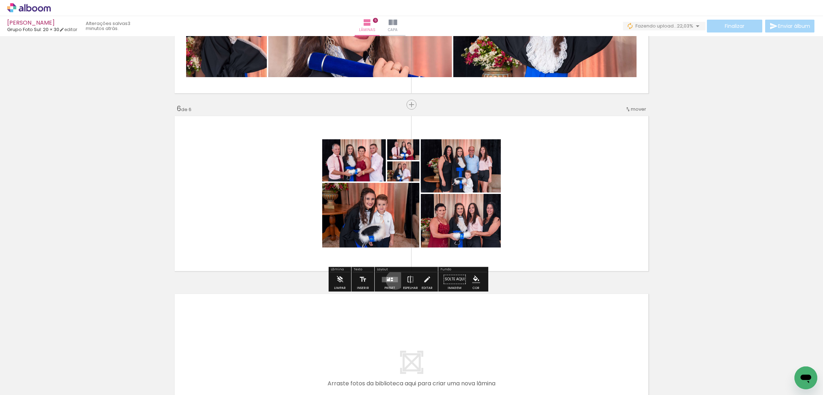
click at [393, 280] on quentale-layouter at bounding box center [389, 279] width 16 height 5
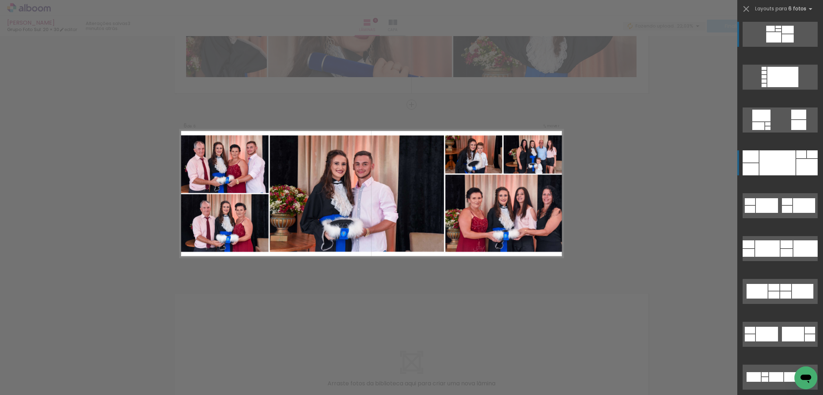
click at [764, 165] on div at bounding box center [777, 162] width 36 height 25
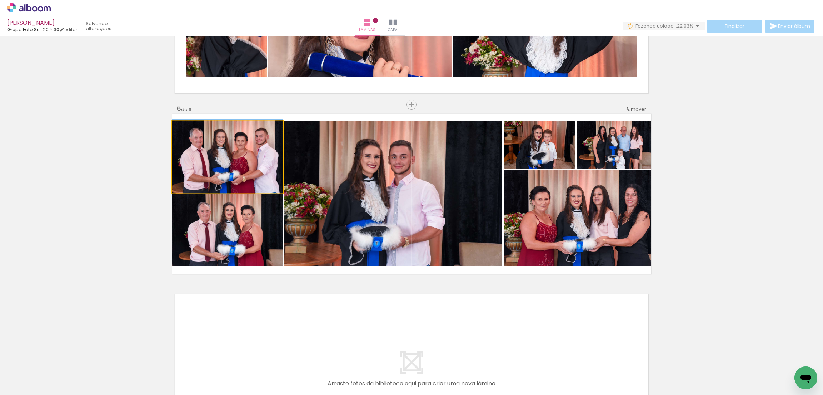
drag, startPoint x: 235, startPoint y: 162, endPoint x: 366, endPoint y: 176, distance: 131.4
click at [0, 0] on slot at bounding box center [0, 0] width 0 height 0
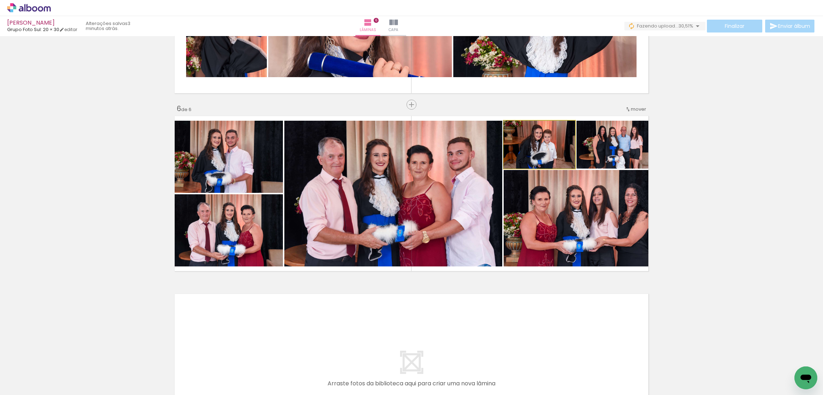
click at [554, 151] on quentale-photo at bounding box center [538, 145] width 71 height 48
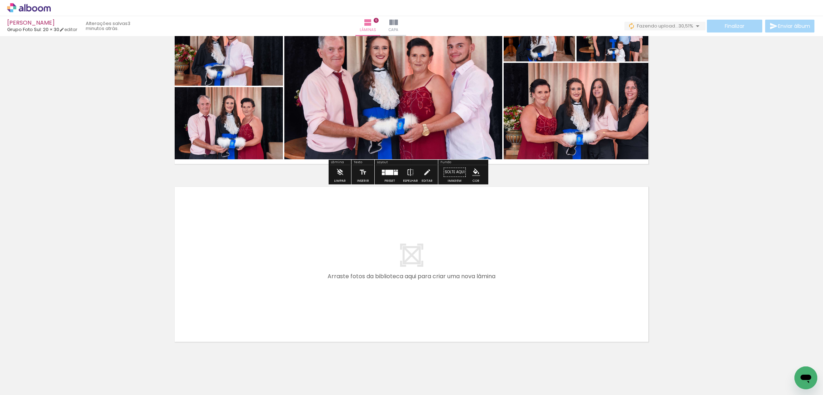
scroll to position [958, 0]
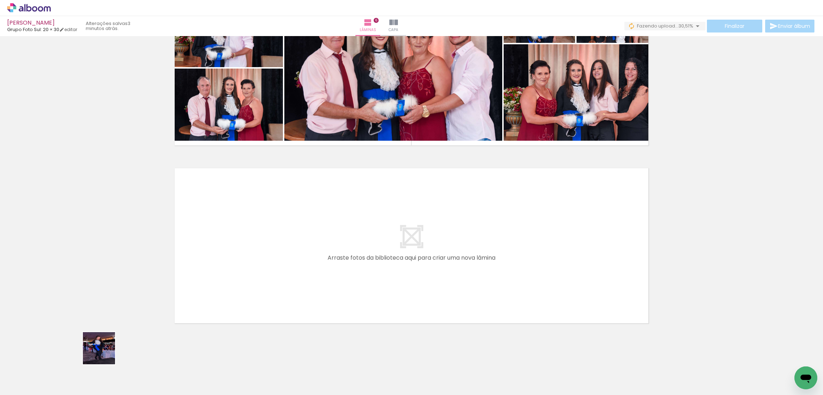
drag, startPoint x: 80, startPoint y: 372, endPoint x: 71, endPoint y: 376, distance: 9.6
click at [251, 268] on quentale-workspace at bounding box center [411, 197] width 823 height 395
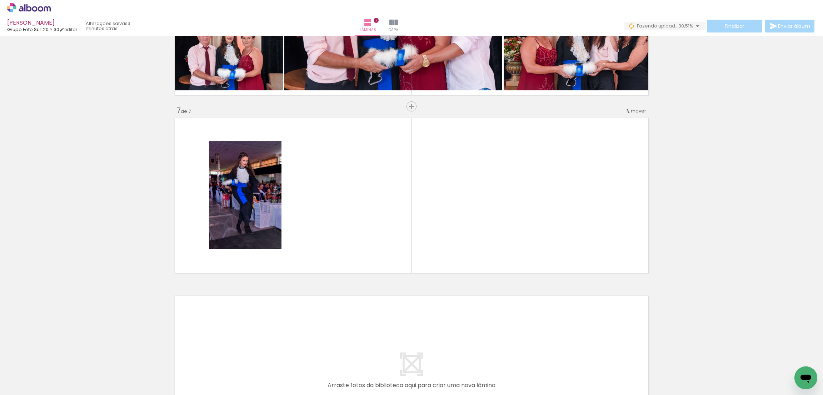
scroll to position [1010, 0]
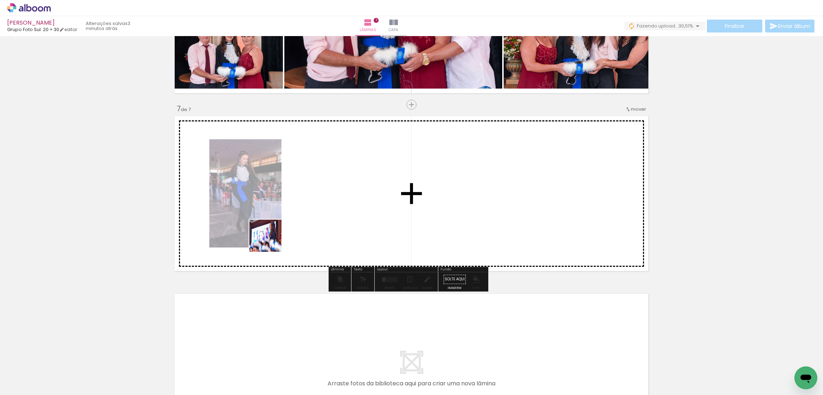
drag, startPoint x: 69, startPoint y: 378, endPoint x: 236, endPoint y: 270, distance: 198.8
click at [359, 195] on quentale-workspace at bounding box center [411, 197] width 823 height 395
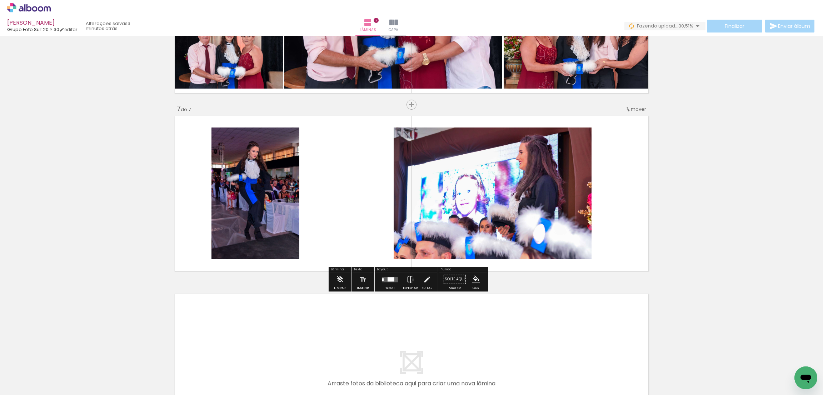
drag, startPoint x: 71, startPoint y: 366, endPoint x: 364, endPoint y: 187, distance: 343.7
click at [364, 187] on quentale-workspace at bounding box center [411, 197] width 823 height 395
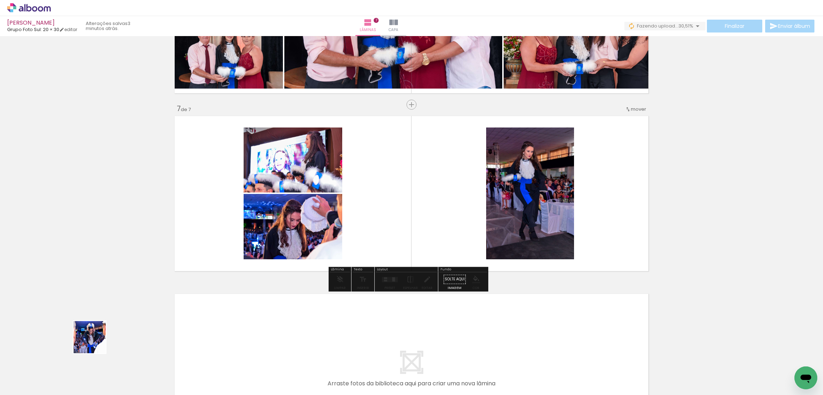
drag, startPoint x: 72, startPoint y: 373, endPoint x: 329, endPoint y: 206, distance: 306.8
click at [326, 187] on quentale-workspace at bounding box center [411, 197] width 823 height 395
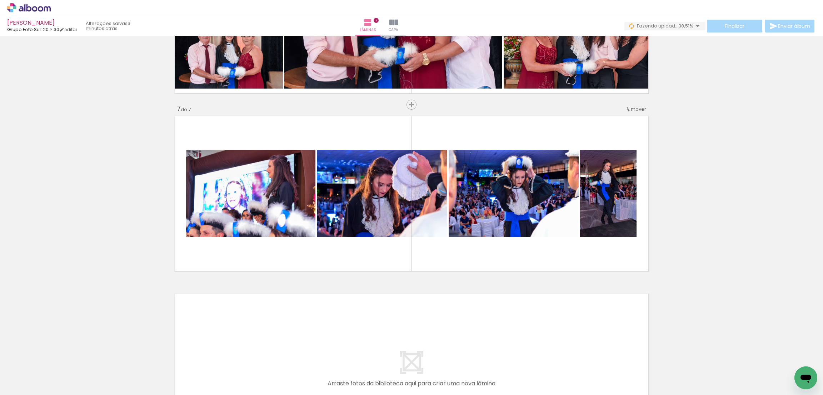
click at [79, 367] on div at bounding box center [72, 370] width 24 height 35
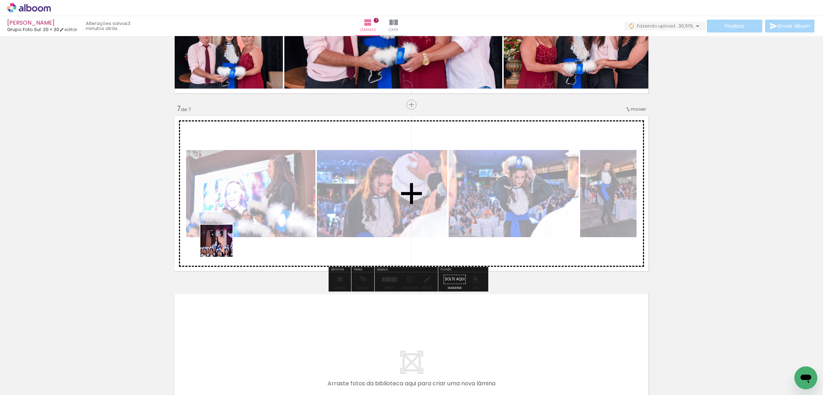
drag, startPoint x: 165, startPoint y: 378, endPoint x: 228, endPoint y: 230, distance: 160.7
click at [228, 234] on quentale-workspace at bounding box center [411, 197] width 823 height 395
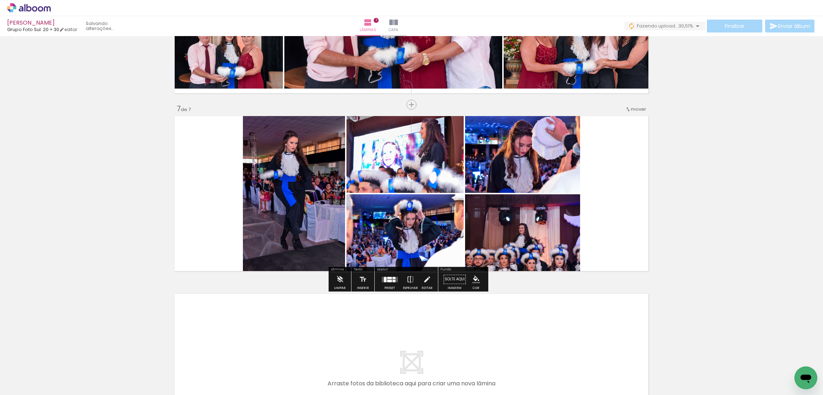
click at [394, 278] on quentale-layouter at bounding box center [389, 279] width 16 height 5
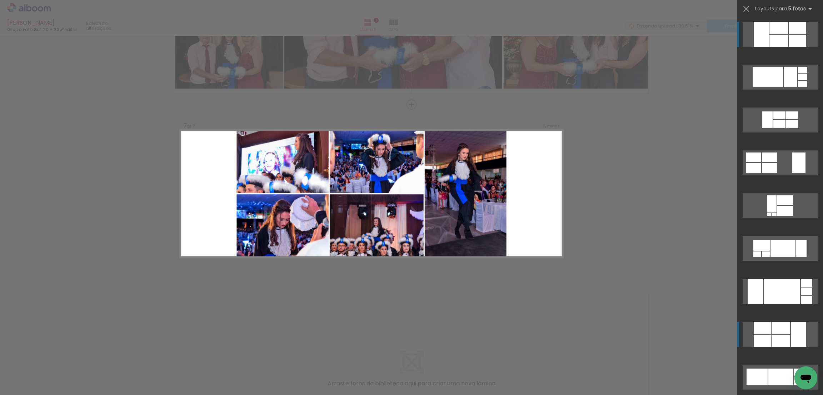
drag, startPoint x: 773, startPoint y: 294, endPoint x: 771, endPoint y: 332, distance: 38.2
click at [0, 0] on slot at bounding box center [0, 0] width 0 height 0
click at [771, 332] on div at bounding box center [780, 328] width 19 height 12
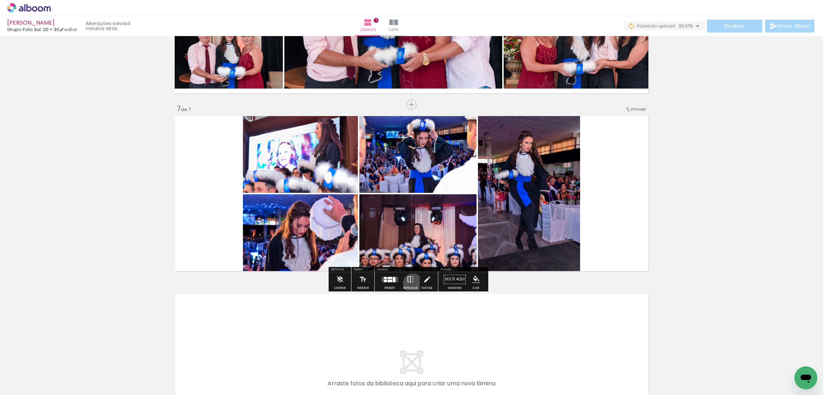
click at [411, 283] on iron-icon at bounding box center [410, 279] width 8 height 14
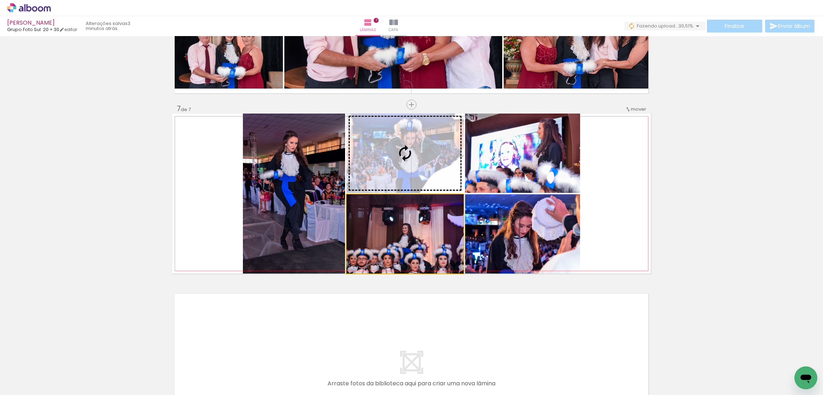
drag, startPoint x: 413, startPoint y: 236, endPoint x: 422, endPoint y: 137, distance: 99.0
click at [0, 0] on slot at bounding box center [0, 0] width 0 height 0
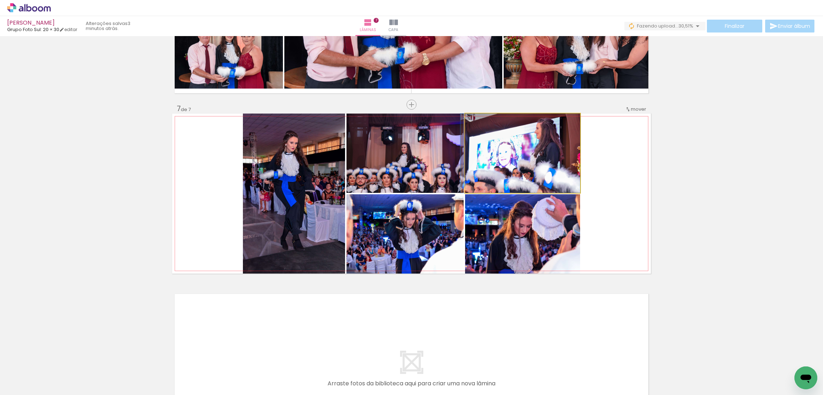
drag, startPoint x: 513, startPoint y: 154, endPoint x: 389, endPoint y: 230, distance: 145.0
click at [0, 0] on slot at bounding box center [0, 0] width 0 height 0
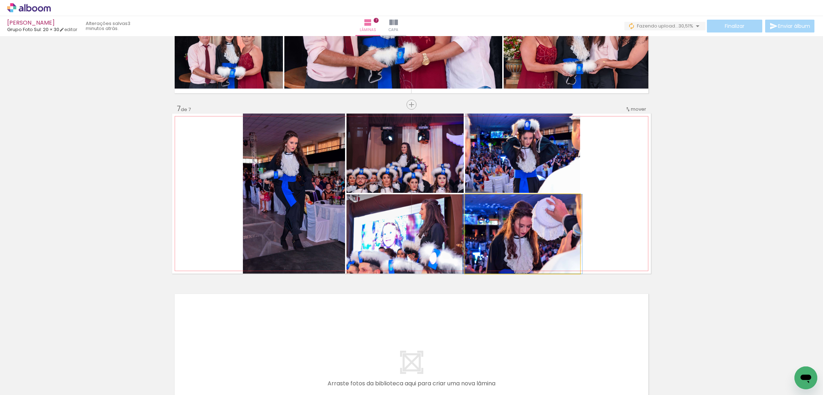
drag, startPoint x: 535, startPoint y: 247, endPoint x: 542, endPoint y: 150, distance: 97.0
click at [0, 0] on slot at bounding box center [0, 0] width 0 height 0
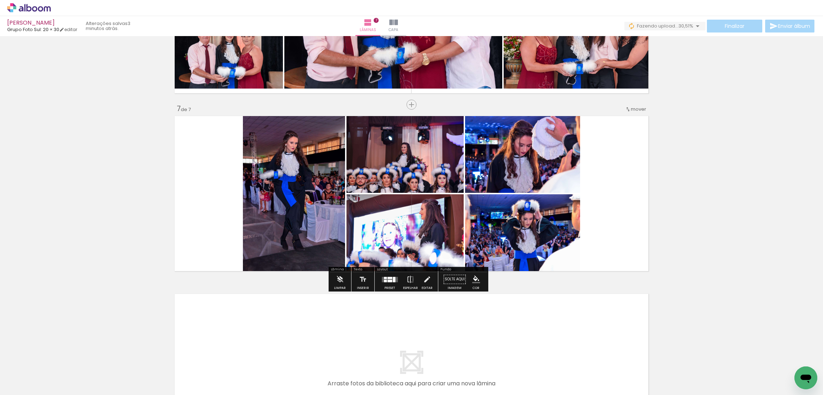
scroll to position [1063, 0]
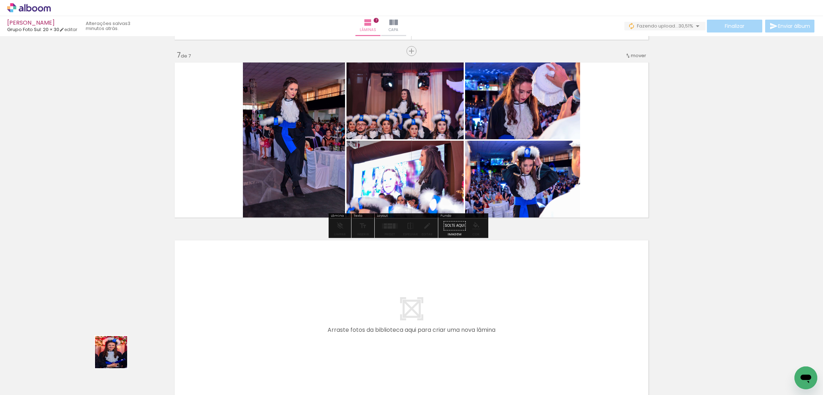
drag, startPoint x: 73, startPoint y: 373, endPoint x: 111, endPoint y: 366, distance: 38.1
click at [261, 311] on quentale-workspace at bounding box center [411, 197] width 823 height 395
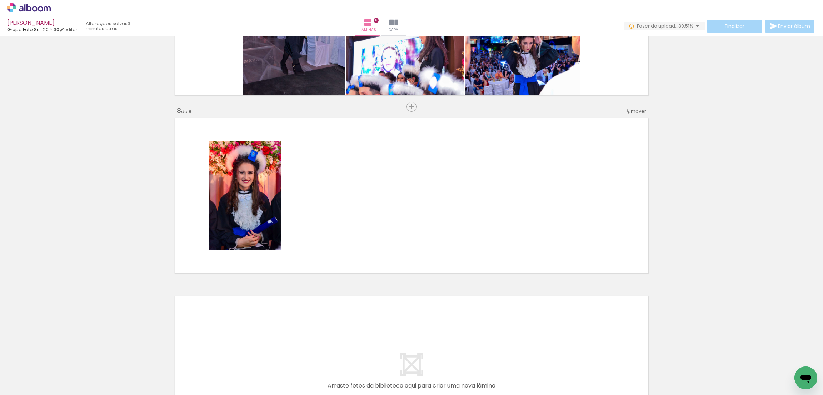
scroll to position [1188, 0]
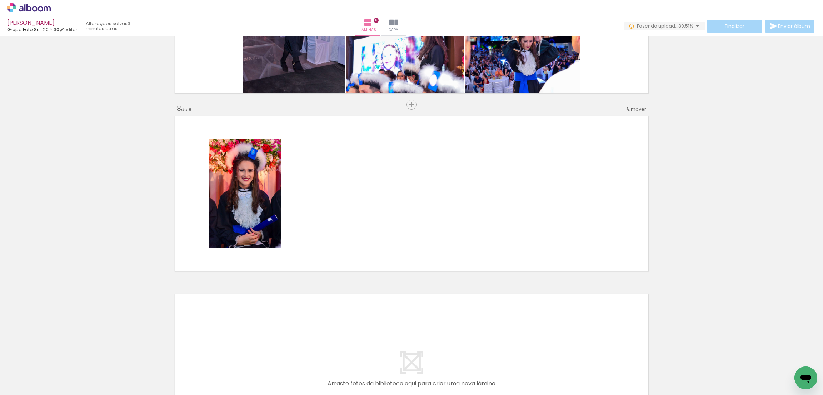
drag, startPoint x: 80, startPoint y: 366, endPoint x: 127, endPoint y: 316, distance: 68.4
click at [333, 219] on quentale-workspace at bounding box center [411, 197] width 823 height 395
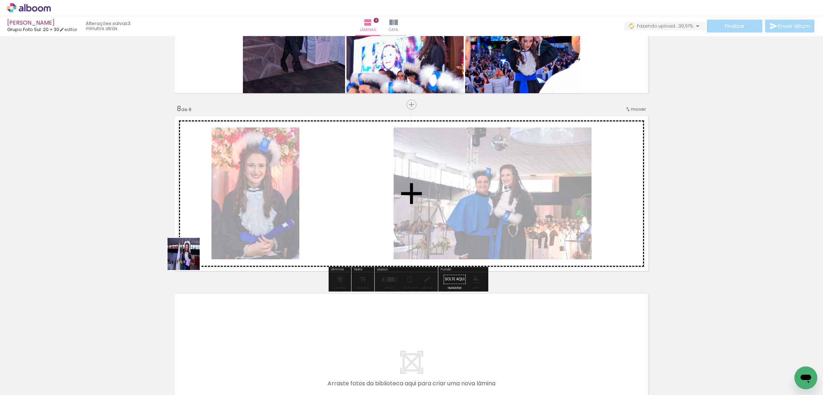
drag, startPoint x: 74, startPoint y: 366, endPoint x: 288, endPoint y: 227, distance: 255.5
click at [282, 223] on quentale-workspace at bounding box center [411, 197] width 823 height 395
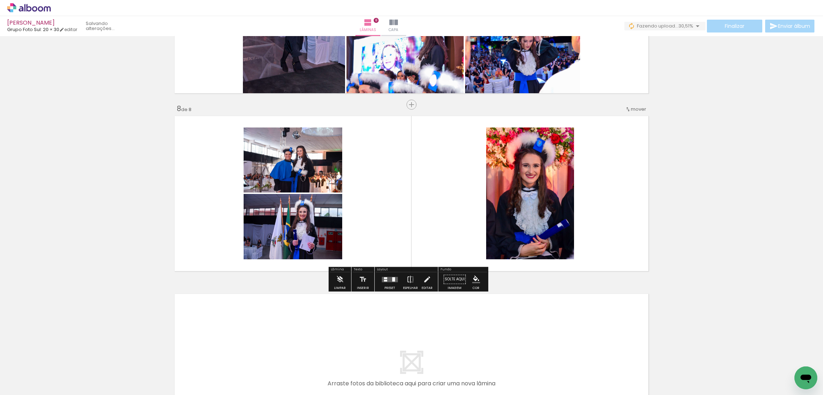
scroll to position [0, 37]
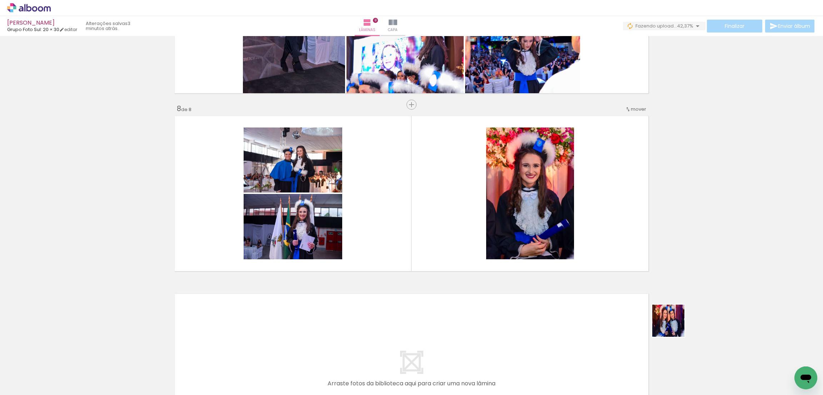
drag, startPoint x: 755, startPoint y: 375, endPoint x: 756, endPoint y: 361, distance: 14.7
click at [597, 237] on quentale-workspace at bounding box center [411, 197] width 823 height 395
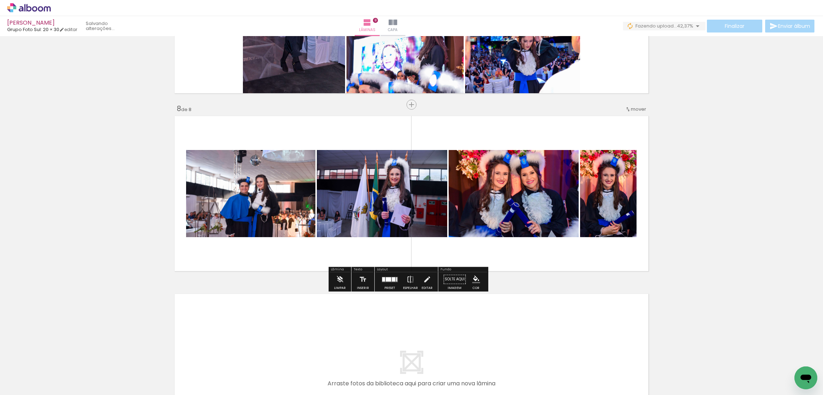
scroll to position [0, 0]
drag, startPoint x: 789, startPoint y: 372, endPoint x: 645, endPoint y: 215, distance: 212.8
click at [645, 215] on quentale-workspace at bounding box center [411, 197] width 823 height 395
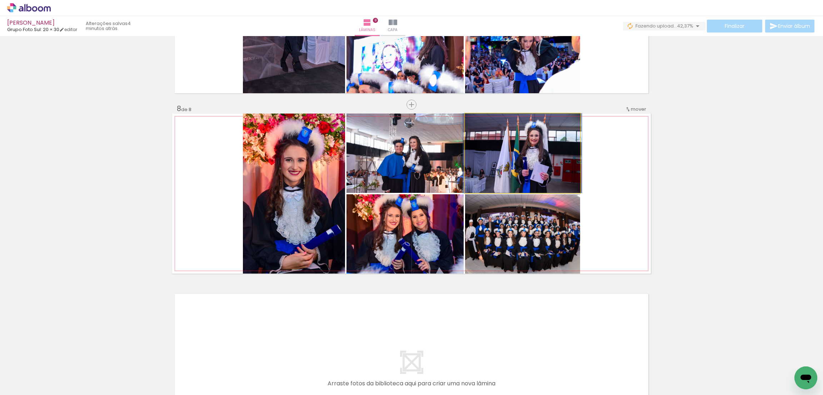
drag, startPoint x: 522, startPoint y: 154, endPoint x: 381, endPoint y: 146, distance: 140.9
click at [0, 0] on slot at bounding box center [0, 0] width 0 height 0
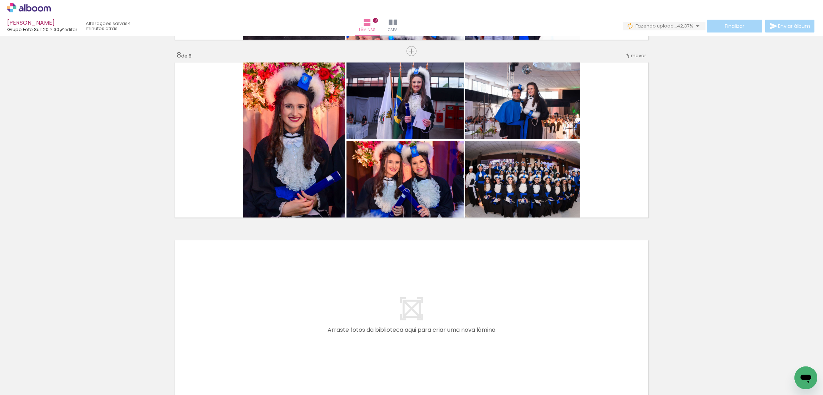
scroll to position [1295, 0]
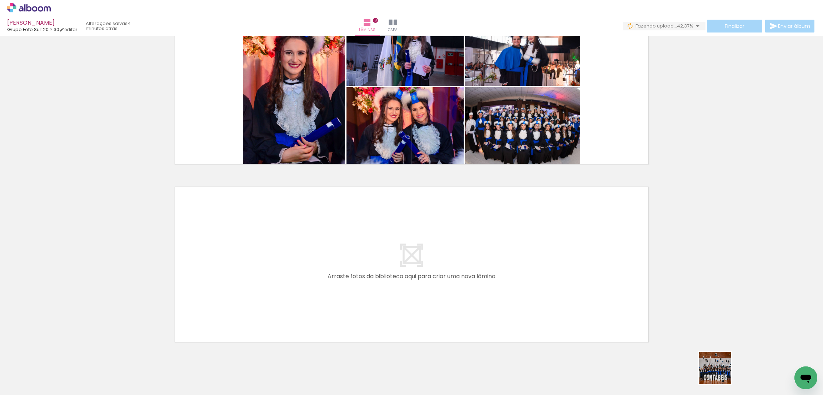
drag, startPoint x: 722, startPoint y: 374, endPoint x: 652, endPoint y: 355, distance: 72.4
click at [457, 255] on quentale-workspace at bounding box center [411, 197] width 823 height 395
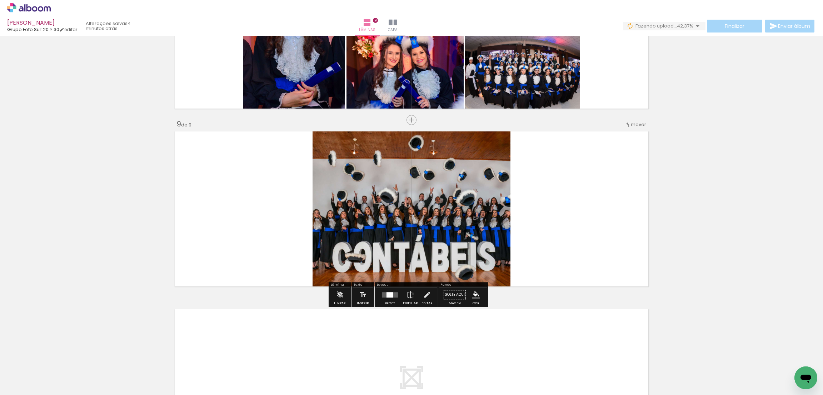
scroll to position [1366, 0]
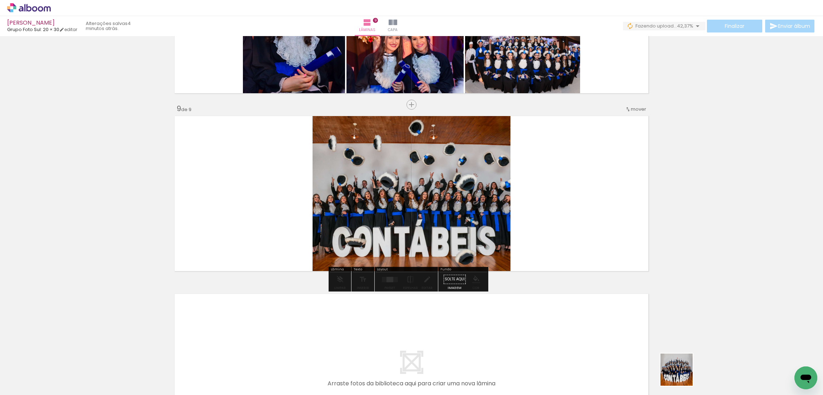
drag, startPoint x: 688, startPoint y: 377, endPoint x: 682, endPoint y: 375, distance: 6.7
click at [682, 375] on div at bounding box center [671, 371] width 35 height 24
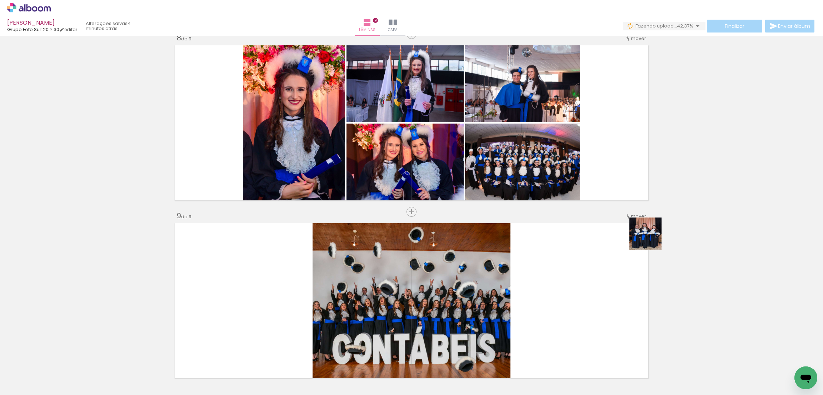
drag, startPoint x: 715, startPoint y: 364, endPoint x: 544, endPoint y: 286, distance: 188.5
click at [595, 148] on quentale-workspace at bounding box center [411, 197] width 823 height 395
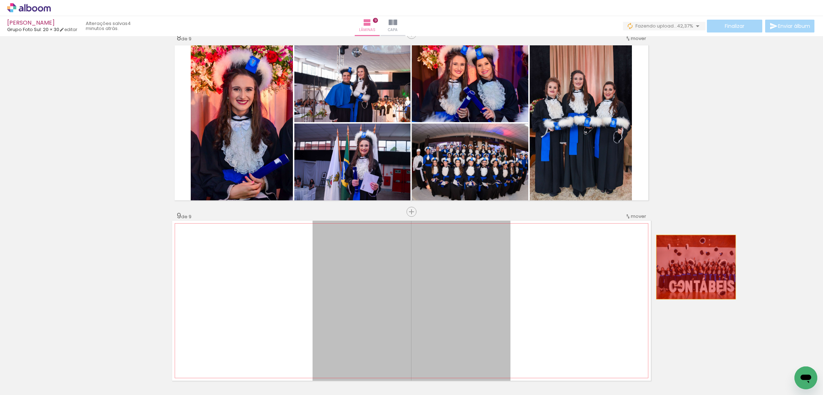
drag, startPoint x: 692, startPoint y: 267, endPoint x: 751, endPoint y: 253, distance: 61.1
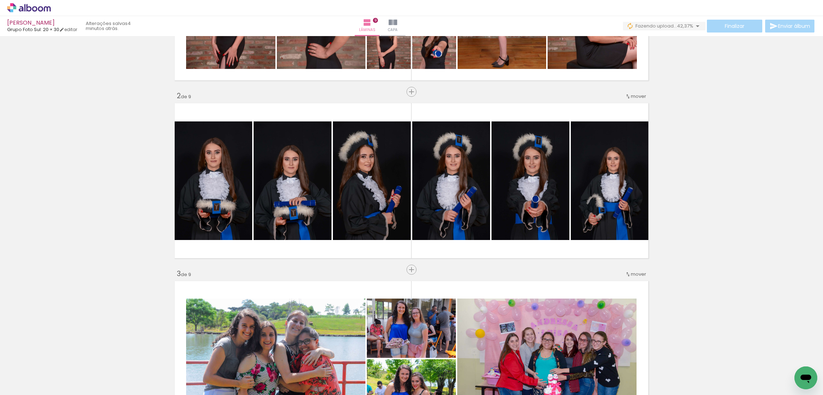
scroll to position [241, 0]
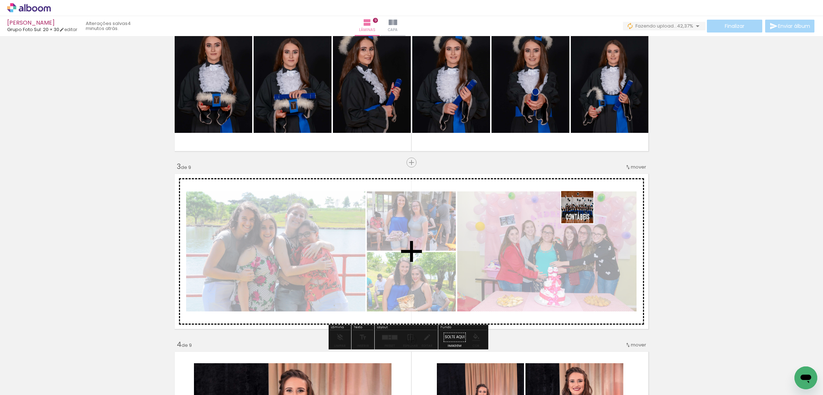
drag, startPoint x: 719, startPoint y: 375, endPoint x: 665, endPoint y: 368, distance: 55.1
click at [564, 199] on quentale-workspace at bounding box center [411, 197] width 823 height 395
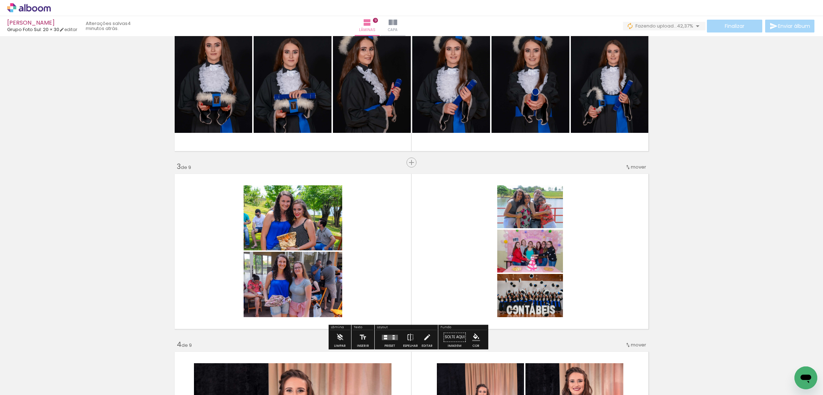
drag, startPoint x: 681, startPoint y: 369, endPoint x: 575, endPoint y: 247, distance: 161.2
click at [568, 245] on quentale-workspace at bounding box center [411, 197] width 823 height 395
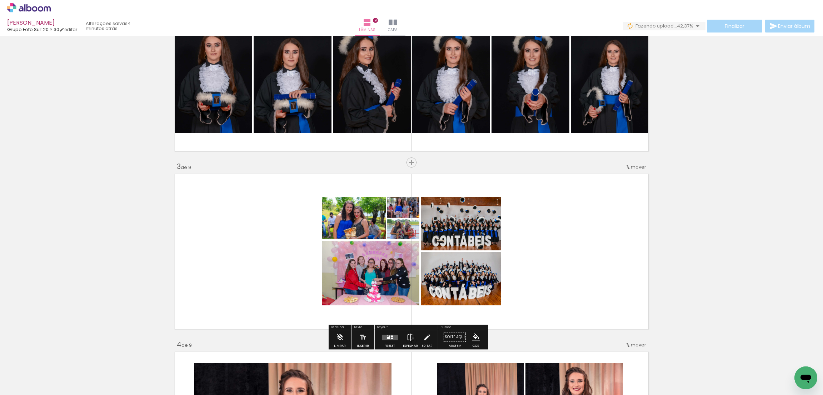
scroll to position [295, 0]
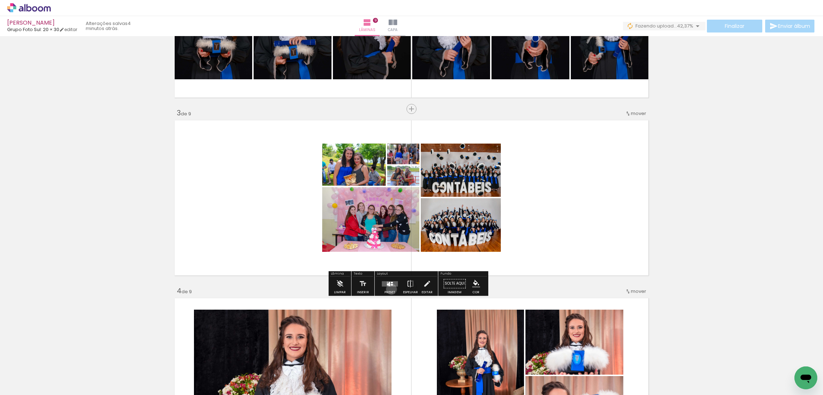
click at [389, 289] on div at bounding box center [389, 283] width 19 height 14
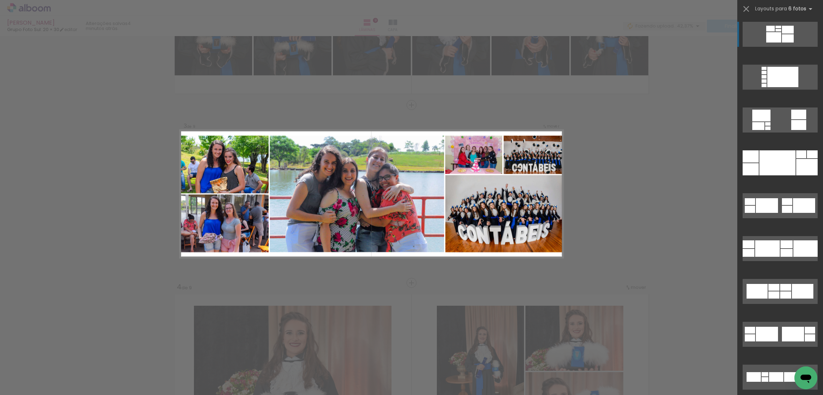
scroll to position [299, 0]
click at [795, 158] on quentale-layouter at bounding box center [779, 162] width 75 height 25
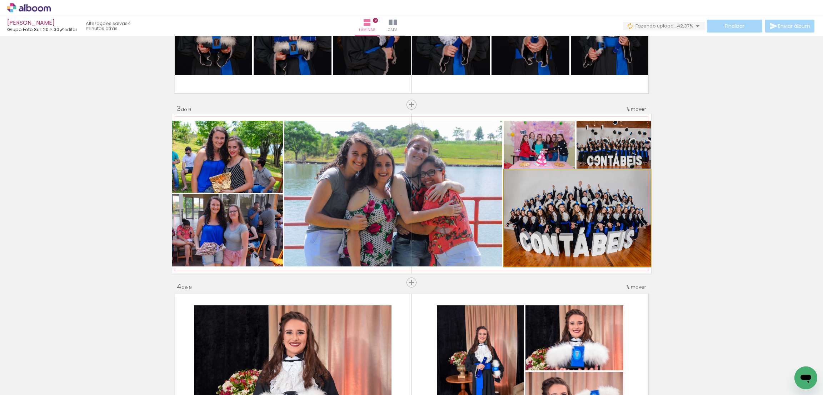
drag, startPoint x: 609, startPoint y: 221, endPoint x: 387, endPoint y: 163, distance: 229.5
click at [0, 0] on slot at bounding box center [0, 0] width 0 height 0
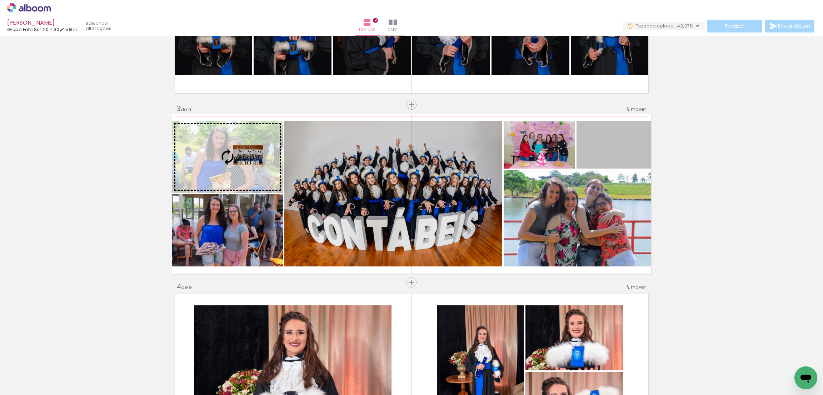
drag, startPoint x: 615, startPoint y: 145, endPoint x: 244, endPoint y: 155, distance: 371.7
click at [0, 0] on slot at bounding box center [0, 0] width 0 height 0
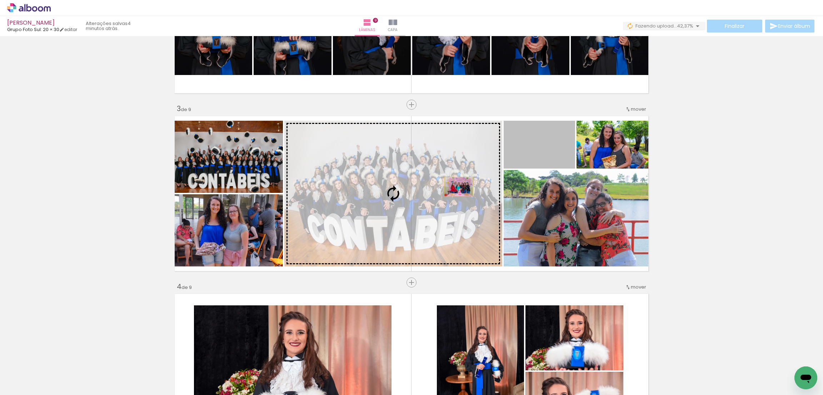
drag, startPoint x: 546, startPoint y: 155, endPoint x: 203, endPoint y: 232, distance: 351.2
click at [0, 0] on slot at bounding box center [0, 0] width 0 height 0
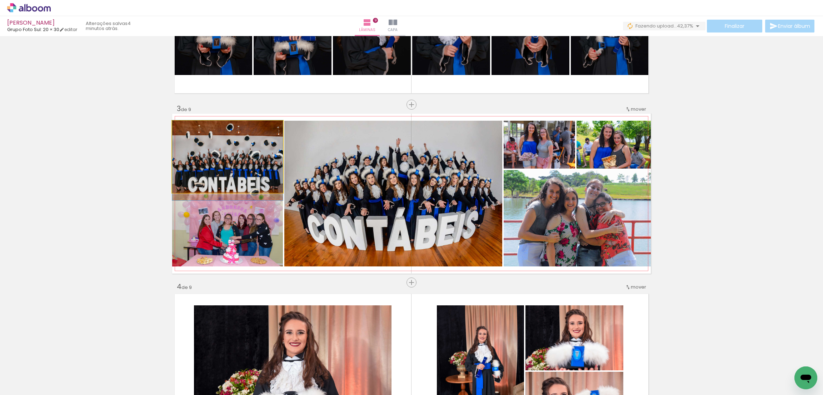
drag, startPoint x: 260, startPoint y: 157, endPoint x: 250, endPoint y: 200, distance: 43.3
click at [0, 0] on slot at bounding box center [0, 0] width 0 height 0
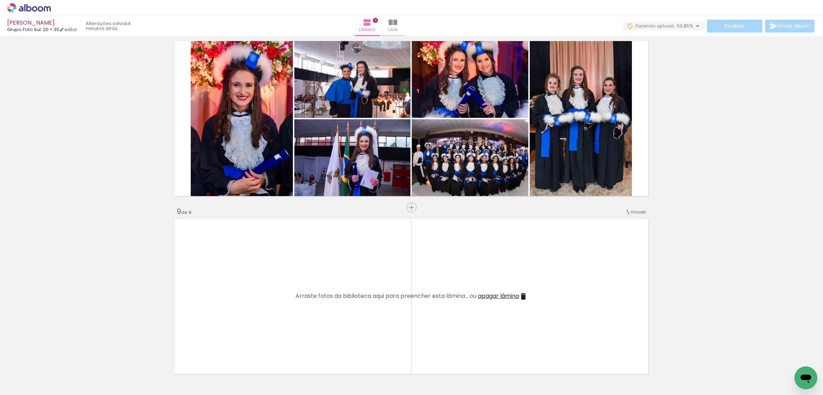
scroll to position [1370, 0]
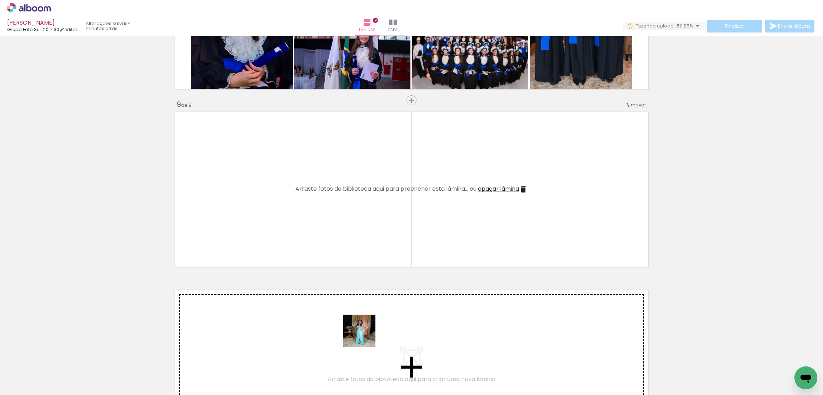
drag, startPoint x: 358, startPoint y: 374, endPoint x: 364, endPoint y: 307, distance: 67.4
click at [372, 250] on quentale-workspace at bounding box center [411, 197] width 823 height 395
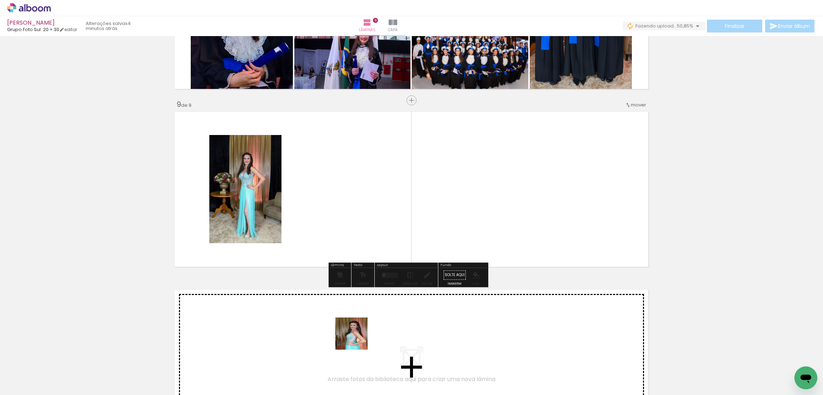
drag, startPoint x: 346, startPoint y: 375, endPoint x: 377, endPoint y: 273, distance: 106.9
click at [382, 175] on quentale-workspace at bounding box center [411, 197] width 823 height 395
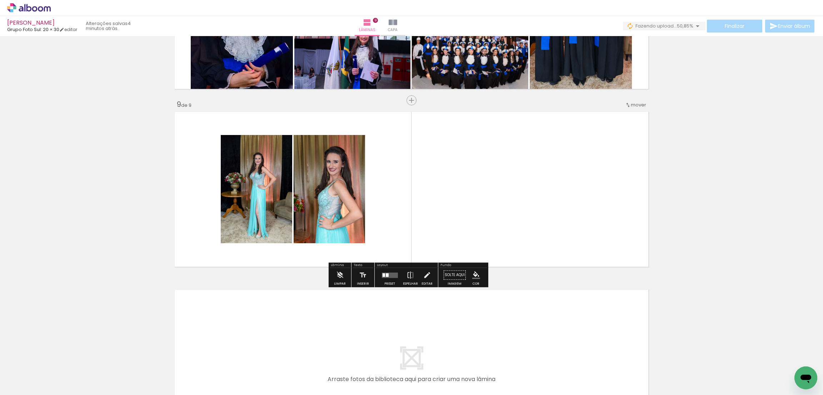
drag, startPoint x: 354, startPoint y: 366, endPoint x: 366, endPoint y: 358, distance: 14.6
click at [402, 202] on quentale-workspace at bounding box center [411, 197] width 823 height 395
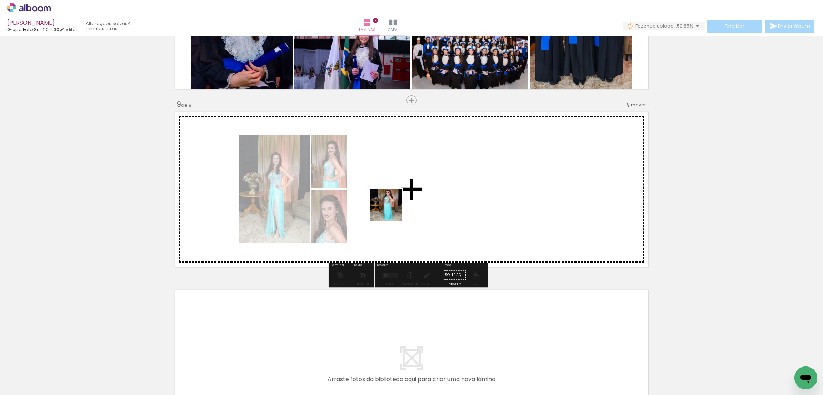
drag, startPoint x: 358, startPoint y: 379, endPoint x: 393, endPoint y: 202, distance: 179.7
click at [393, 202] on quentale-workspace at bounding box center [411, 197] width 823 height 395
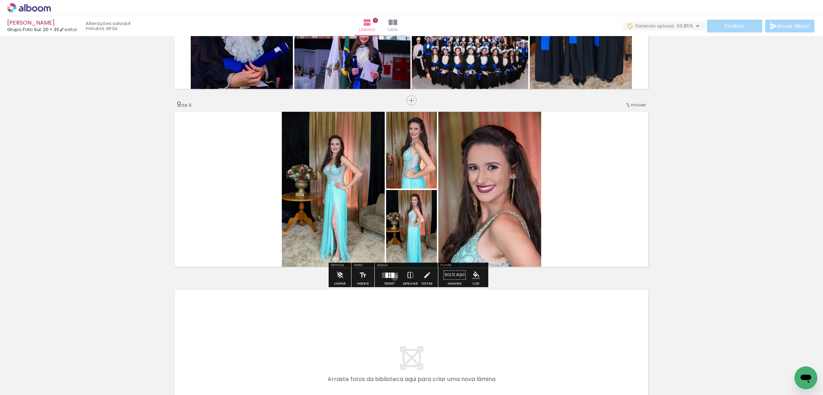
click at [393, 277] on quentale-layouter at bounding box center [389, 274] width 16 height 5
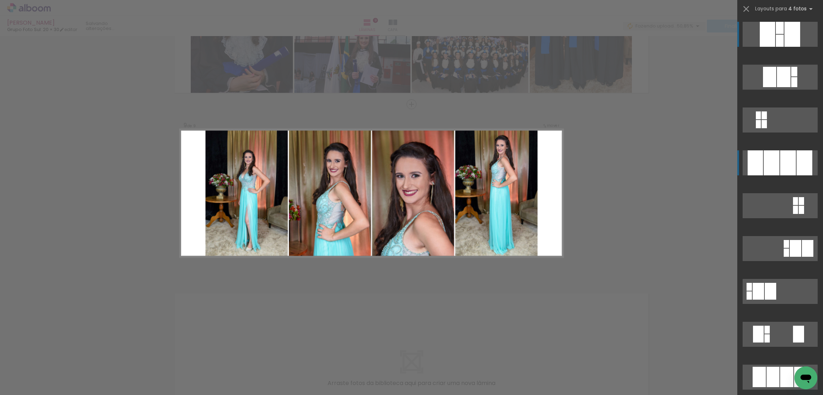
scroll to position [1366, 0]
click at [780, 171] on div at bounding box center [788, 162] width 16 height 25
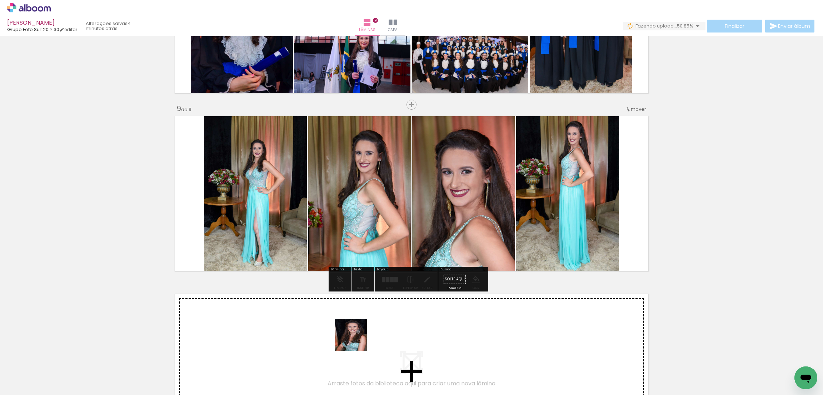
drag, startPoint x: 357, startPoint y: 366, endPoint x: 371, endPoint y: 362, distance: 14.9
click at [354, 320] on quentale-workspace at bounding box center [411, 197] width 823 height 395
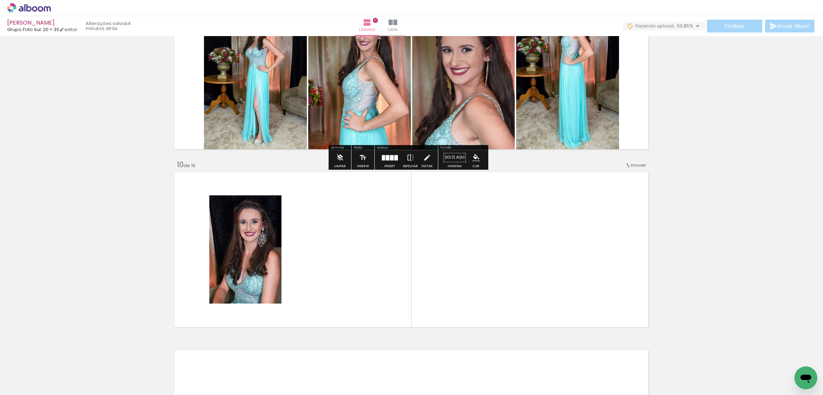
scroll to position [1543, 0]
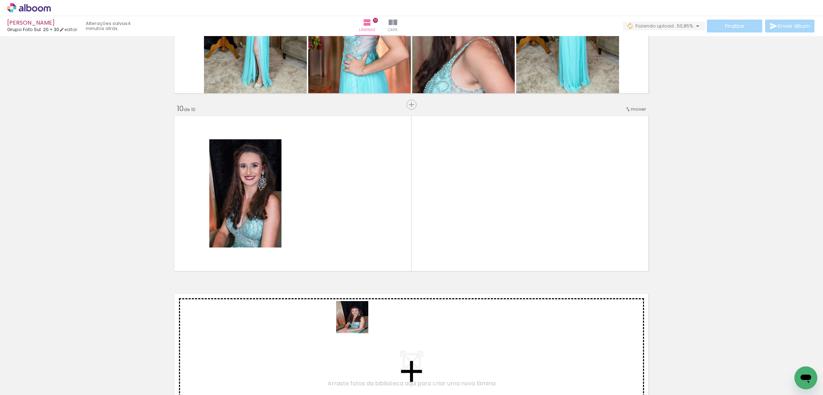
drag, startPoint x: 361, startPoint y: 379, endPoint x: 348, endPoint y: 211, distance: 169.0
click at [348, 211] on quentale-workspace at bounding box center [411, 197] width 823 height 395
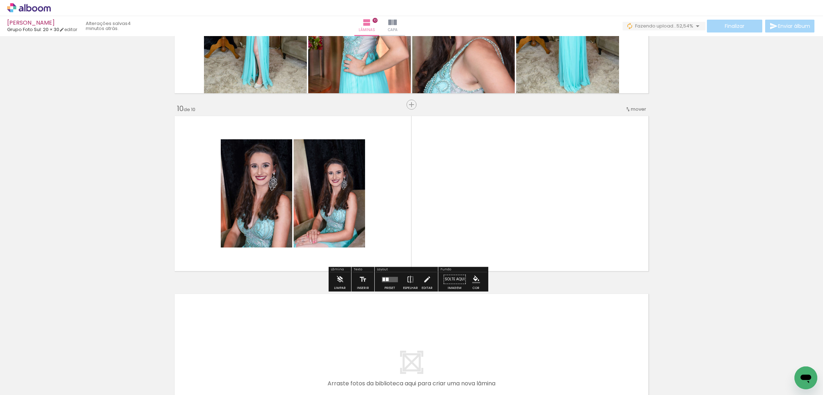
drag, startPoint x: 359, startPoint y: 369, endPoint x: 387, endPoint y: 277, distance: 96.6
click at [404, 204] on quentale-workspace at bounding box center [411, 197] width 823 height 395
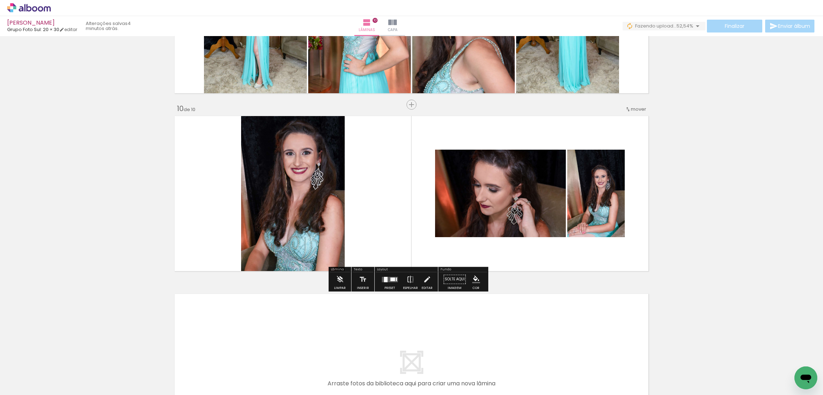
drag, startPoint x: 357, startPoint y: 364, endPoint x: 370, endPoint y: 215, distance: 149.8
click at [369, 208] on quentale-workspace at bounding box center [411, 197] width 823 height 395
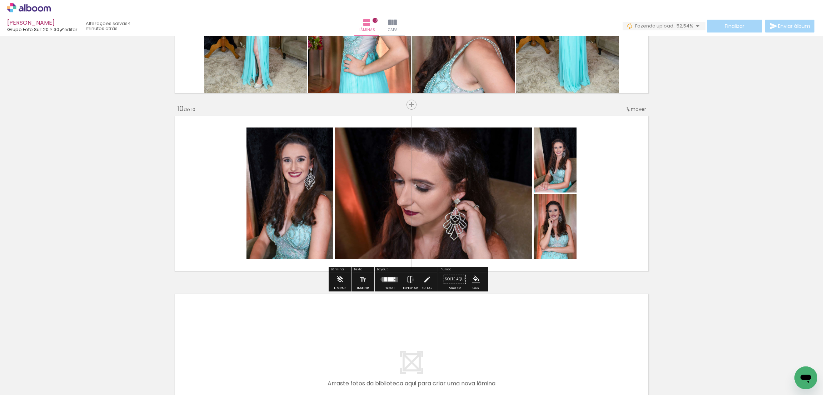
click at [381, 279] on quentale-layouter at bounding box center [389, 279] width 16 height 5
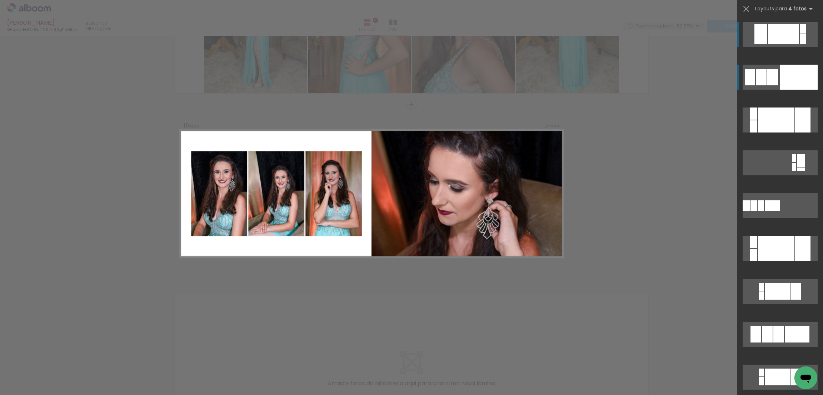
click at [794, 71] on div at bounding box center [798, 77] width 37 height 25
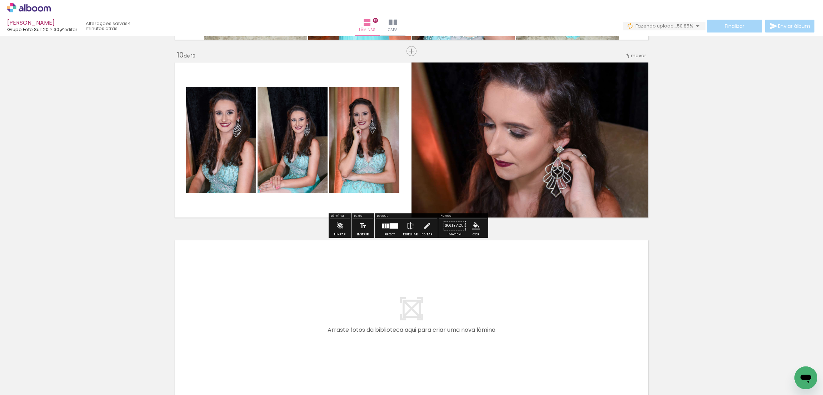
scroll to position [1650, 0]
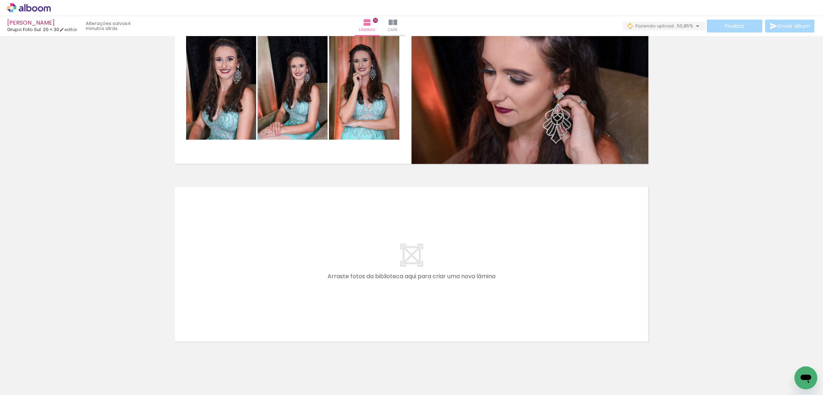
click at [221, 281] on quentale-layouter at bounding box center [411, 264] width 478 height 160
drag, startPoint x: 200, startPoint y: 363, endPoint x: 222, endPoint y: 267, distance: 98.2
click at [222, 267] on quentale-workspace at bounding box center [411, 197] width 823 height 395
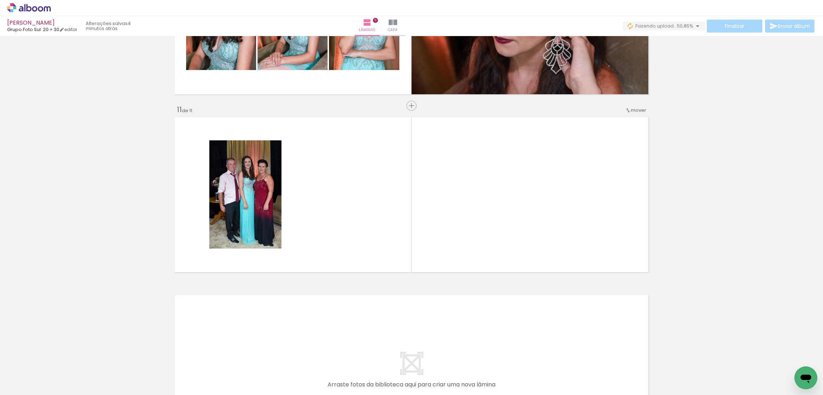
scroll to position [1721, 0]
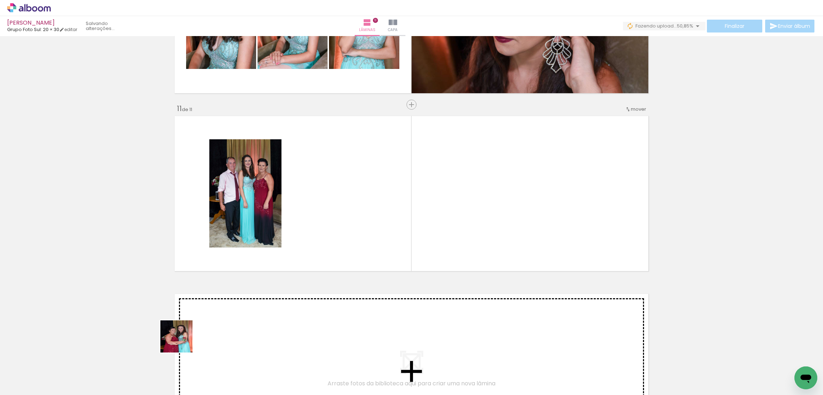
drag, startPoint x: 157, startPoint y: 372, endPoint x: 233, endPoint y: 311, distance: 97.7
click at [316, 221] on quentale-workspace at bounding box center [411, 197] width 823 height 395
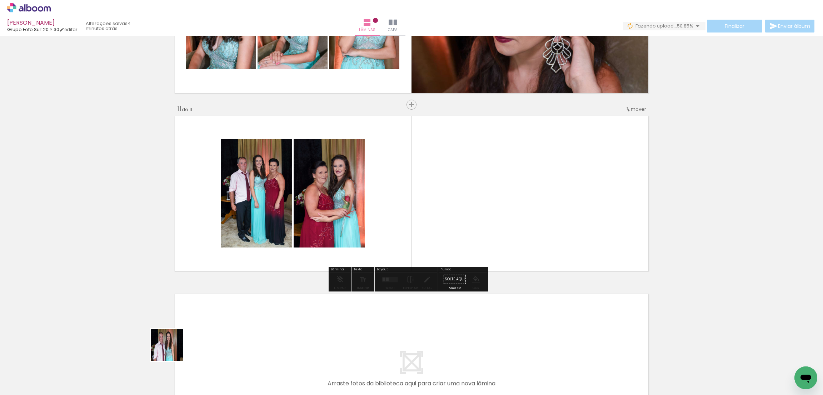
drag, startPoint x: 156, startPoint y: 362, endPoint x: 418, endPoint y: 231, distance: 293.3
click at [418, 231] on quentale-workspace at bounding box center [411, 197] width 823 height 395
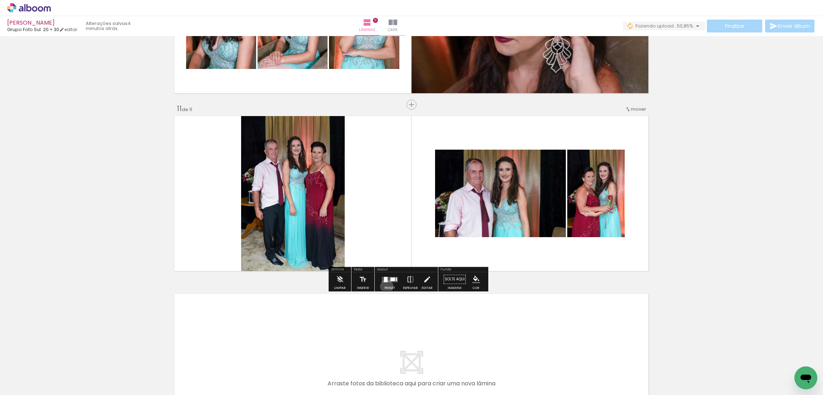
click at [385, 286] on div "Preset" at bounding box center [389, 287] width 11 height 3
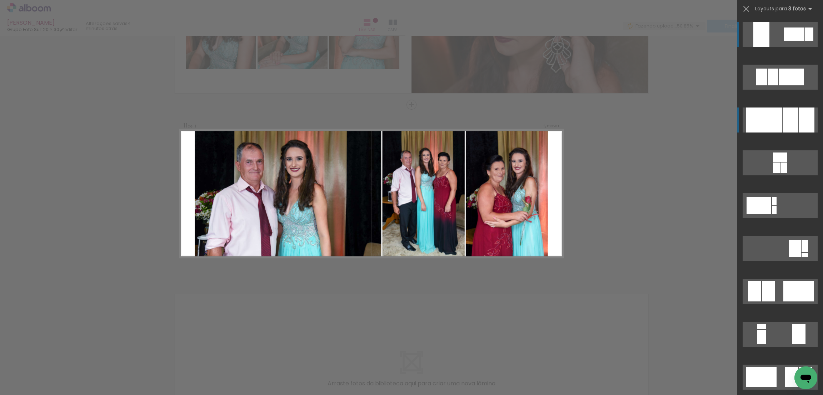
click at [799, 121] on div at bounding box center [806, 119] width 15 height 25
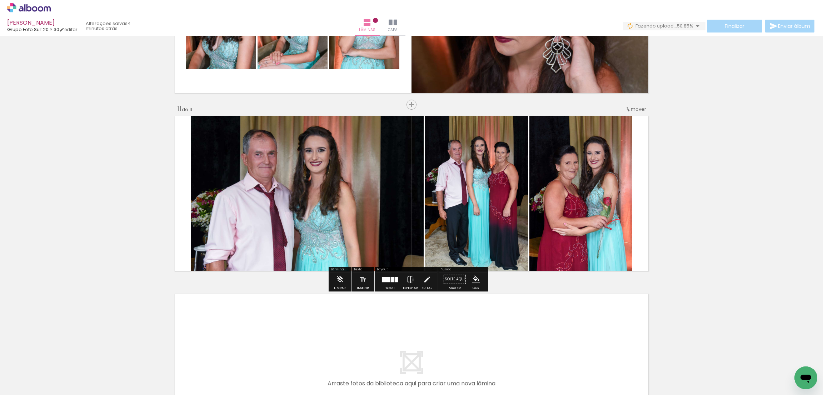
scroll to position [1775, 0]
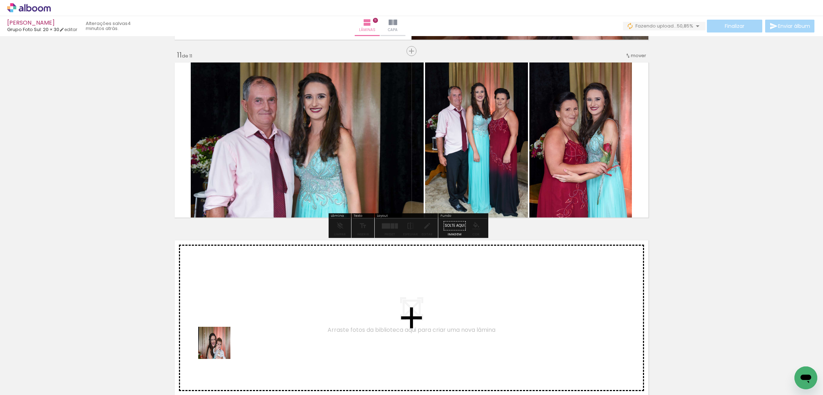
drag, startPoint x: 206, startPoint y: 372, endPoint x: 263, endPoint y: 293, distance: 97.3
click at [263, 293] on quentale-workspace at bounding box center [411, 197] width 823 height 395
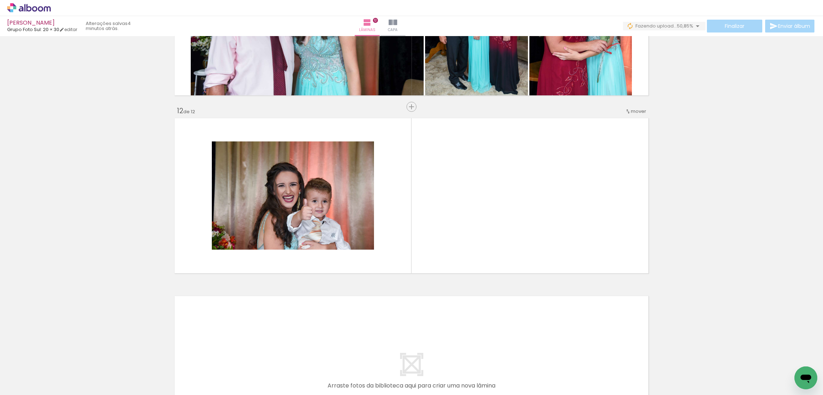
scroll to position [1899, 0]
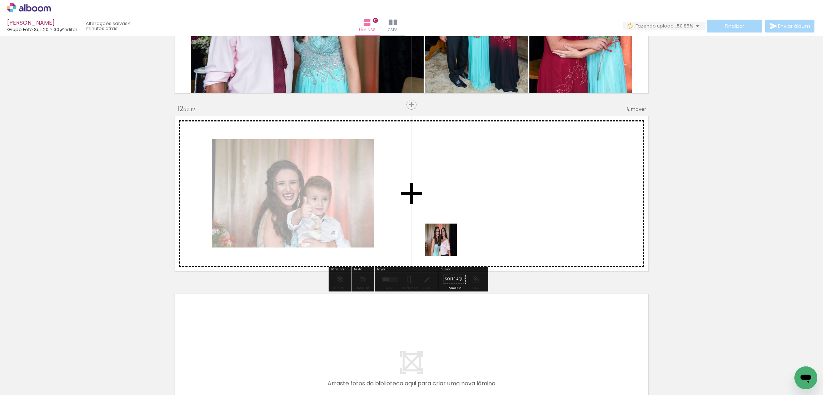
drag, startPoint x: 146, startPoint y: 373, endPoint x: 228, endPoint y: 317, distance: 98.8
click at [473, 232] on quentale-workspace at bounding box center [411, 197] width 823 height 395
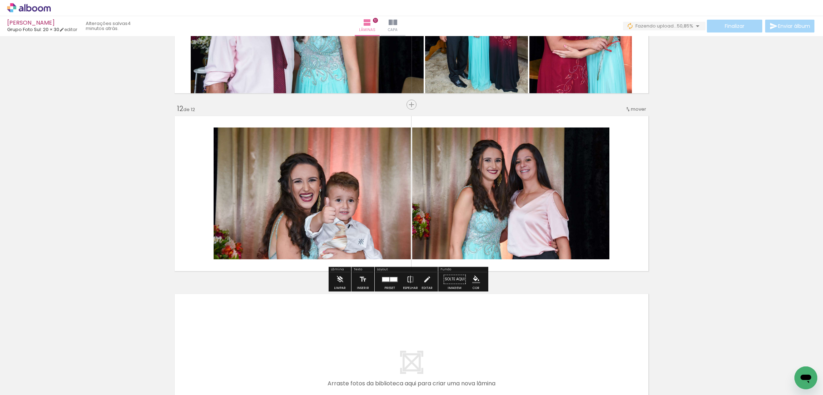
drag, startPoint x: 109, startPoint y: 369, endPoint x: 191, endPoint y: 250, distance: 145.6
click at [276, 198] on quentale-workspace at bounding box center [411, 197] width 823 height 395
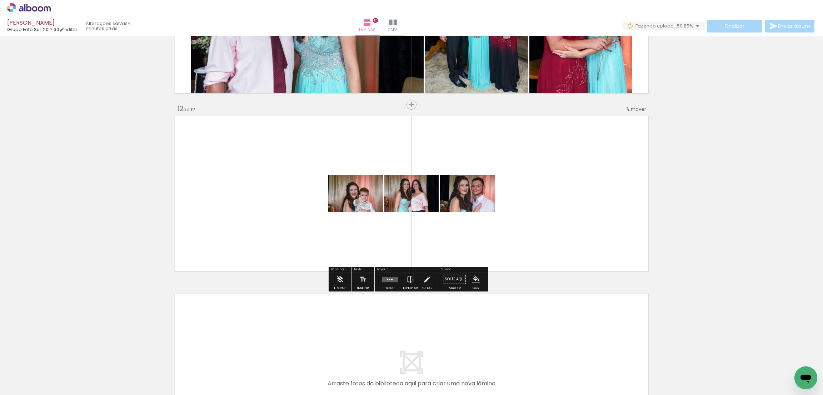
click at [285, 212] on quentale-workspace at bounding box center [411, 197] width 823 height 395
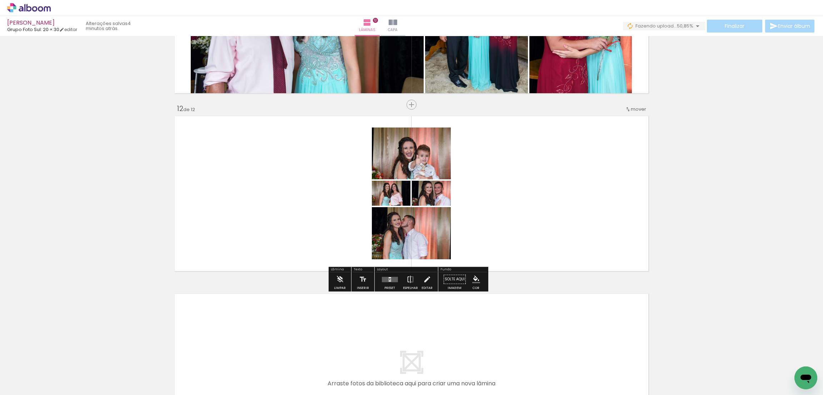
click at [391, 268] on div "Layout" at bounding box center [406, 270] width 61 height 4
click at [389, 280] on quentale-layouter at bounding box center [389, 279] width 16 height 5
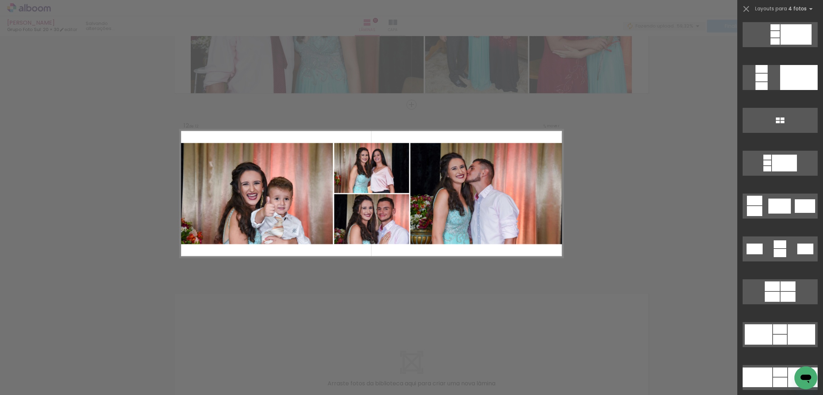
scroll to position [1178, 0]
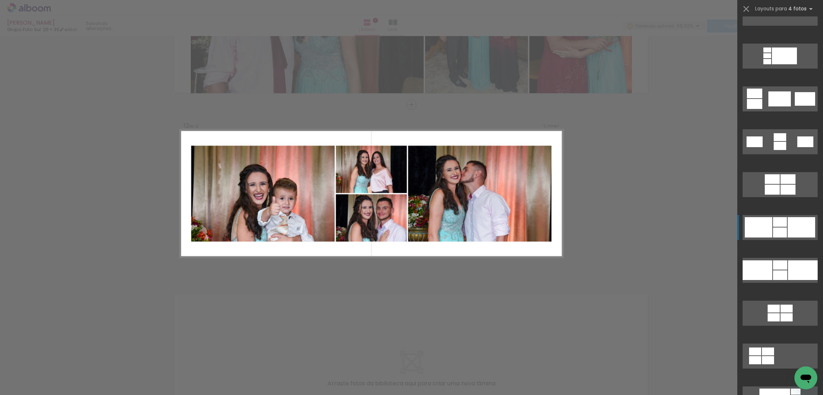
click at [787, 231] on div at bounding box center [800, 227] width 27 height 20
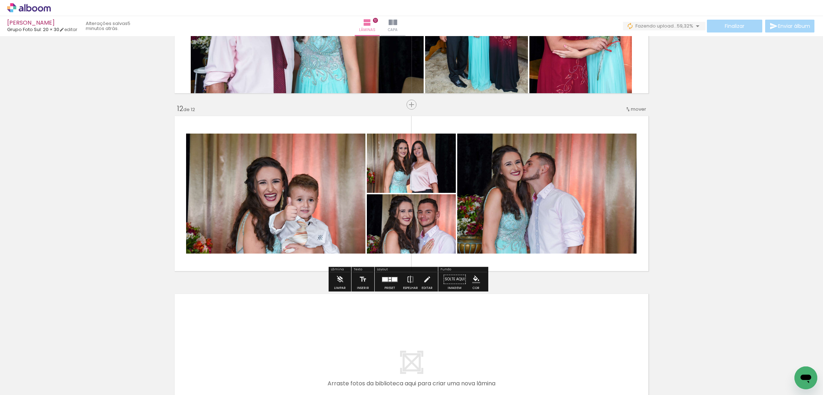
drag, startPoint x: 431, startPoint y: 227, endPoint x: 304, endPoint y: 212, distance: 128.3
click at [0, 0] on slot at bounding box center [0, 0] width 0 height 0
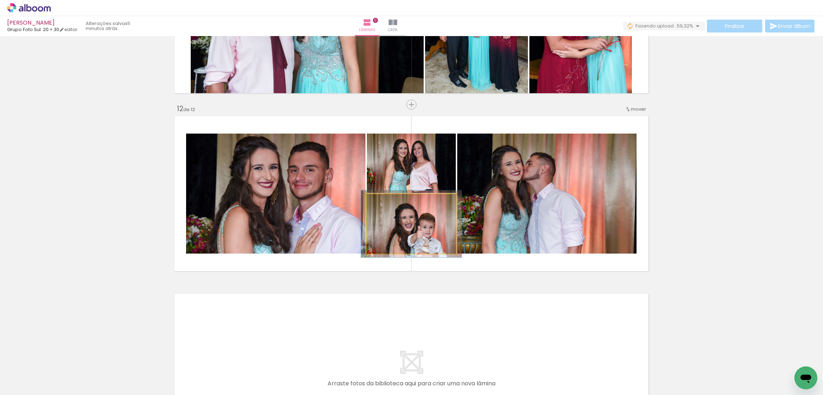
type paper-slider "113"
click at [381, 205] on div at bounding box center [386, 201] width 11 height 11
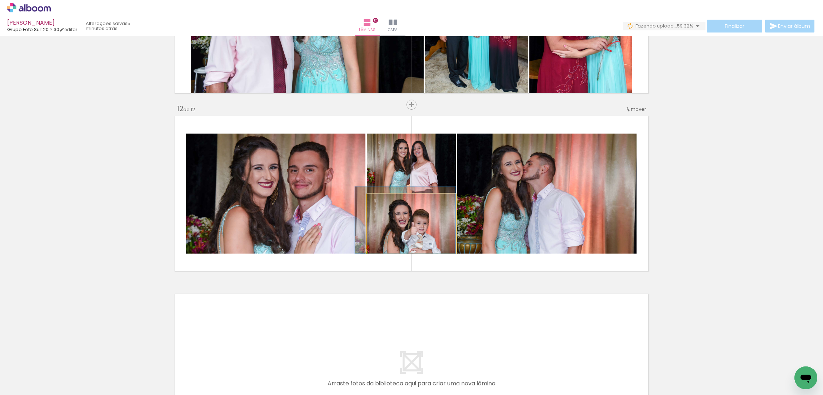
drag, startPoint x: 387, startPoint y: 222, endPoint x: 378, endPoint y: 215, distance: 11.1
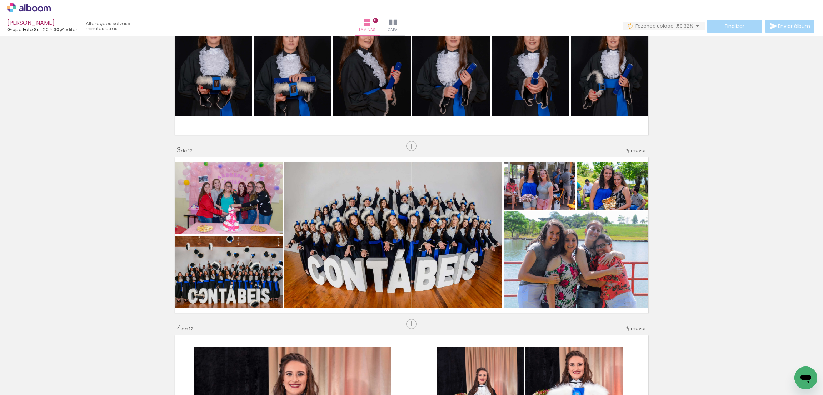
scroll to position [0, 0]
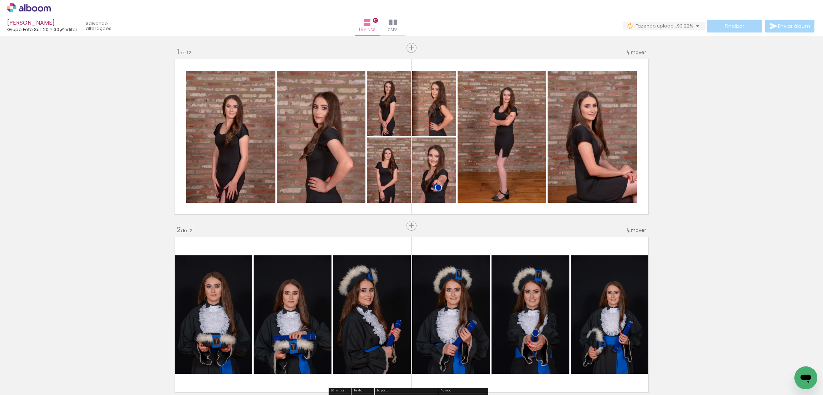
scroll to position [1178, 0]
